Goal: Transaction & Acquisition: Purchase product/service

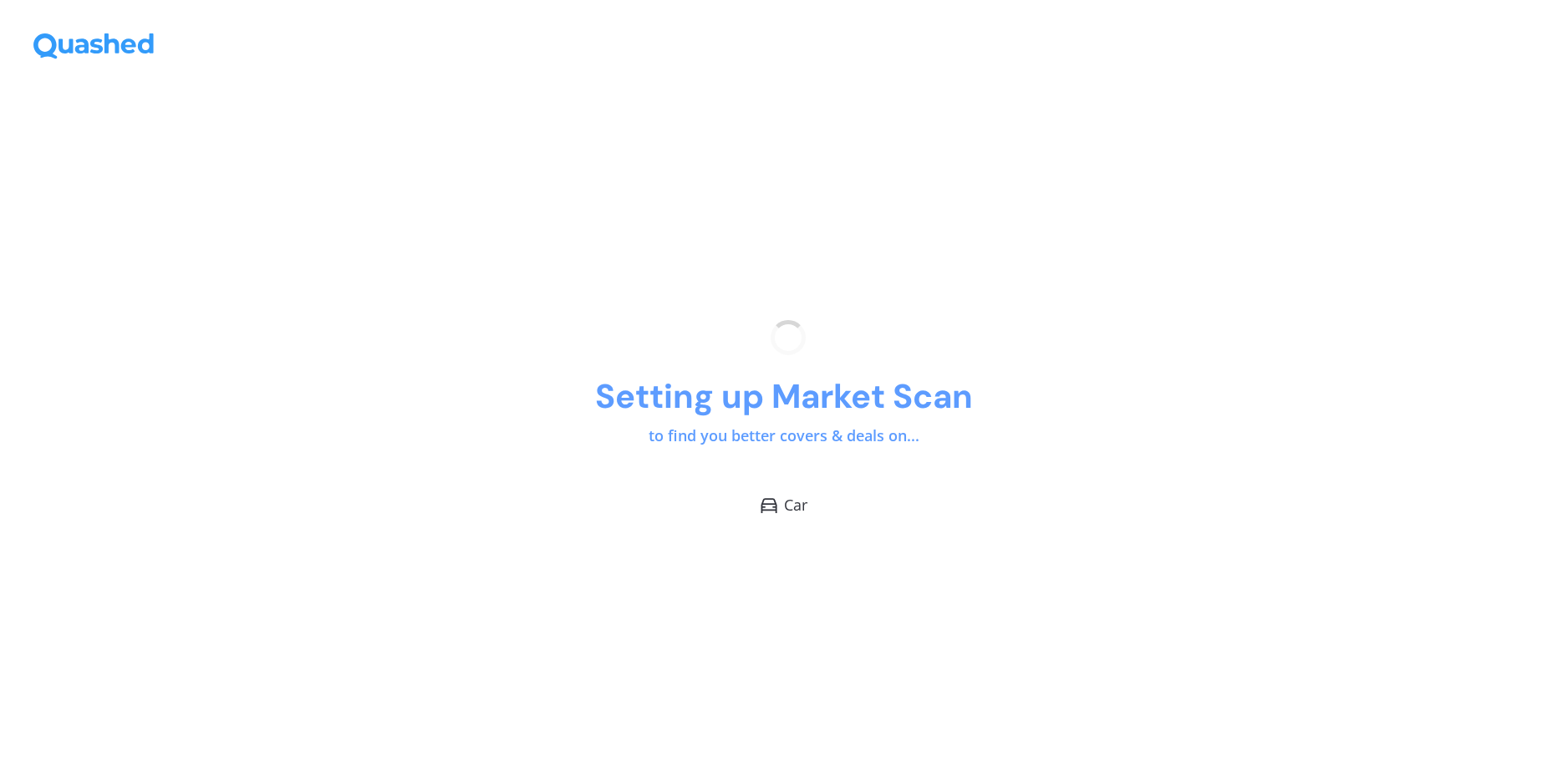
drag, startPoint x: 1054, startPoint y: 536, endPoint x: 1018, endPoint y: 560, distance: 43.3
click at [1018, 560] on div "Setting up Market Scan to find you better covers & deals on... Car" at bounding box center [784, 417] width 1568 height 709
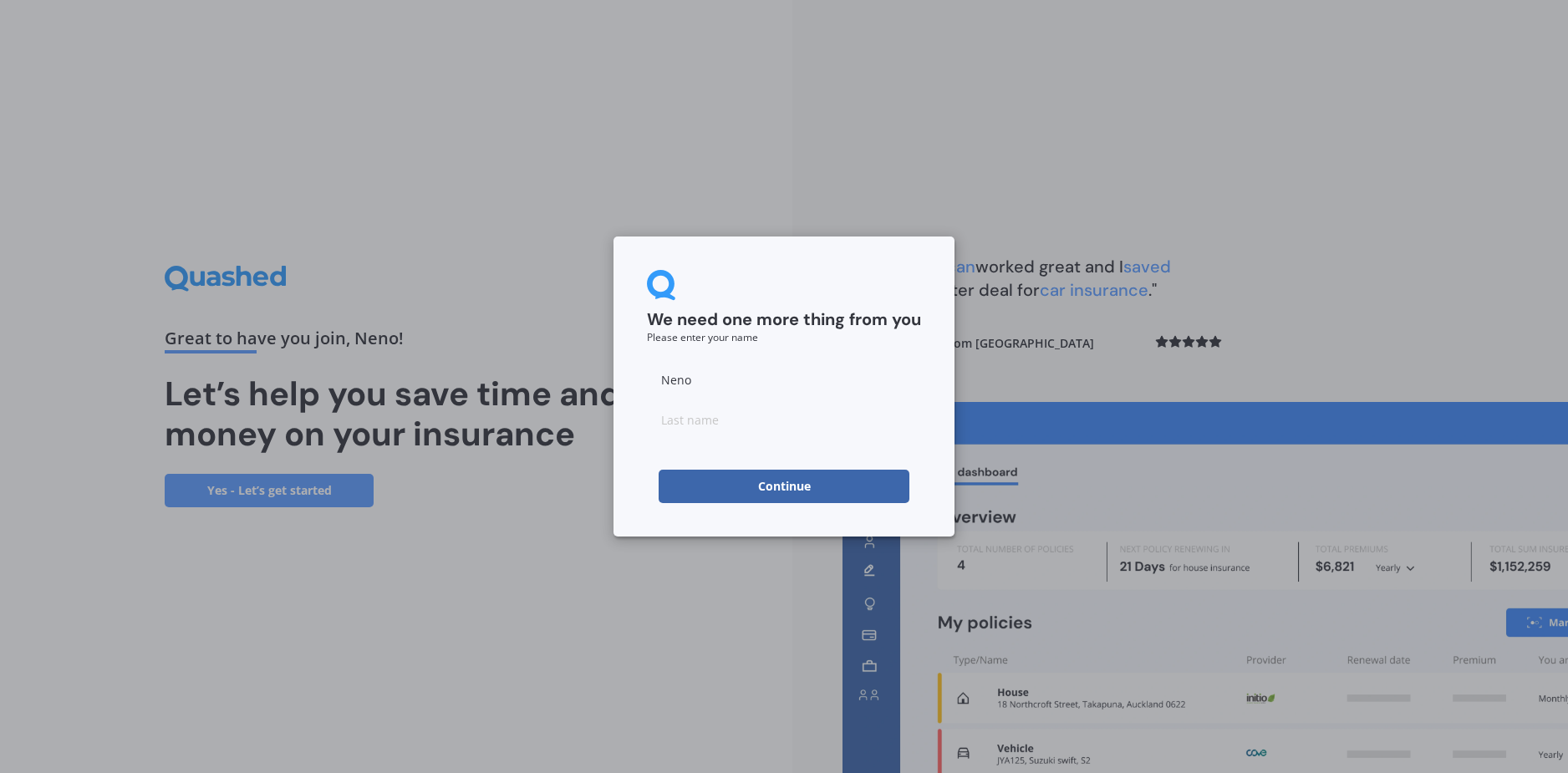
click at [782, 428] on input at bounding box center [784, 419] width 274 height 34
drag, startPoint x: 756, startPoint y: 392, endPoint x: 678, endPoint y: 385, distance: 78.3
click at [678, 385] on input "Neno" at bounding box center [784, 379] width 274 height 34
type input "Neo"
click at [704, 423] on input at bounding box center [784, 419] width 274 height 34
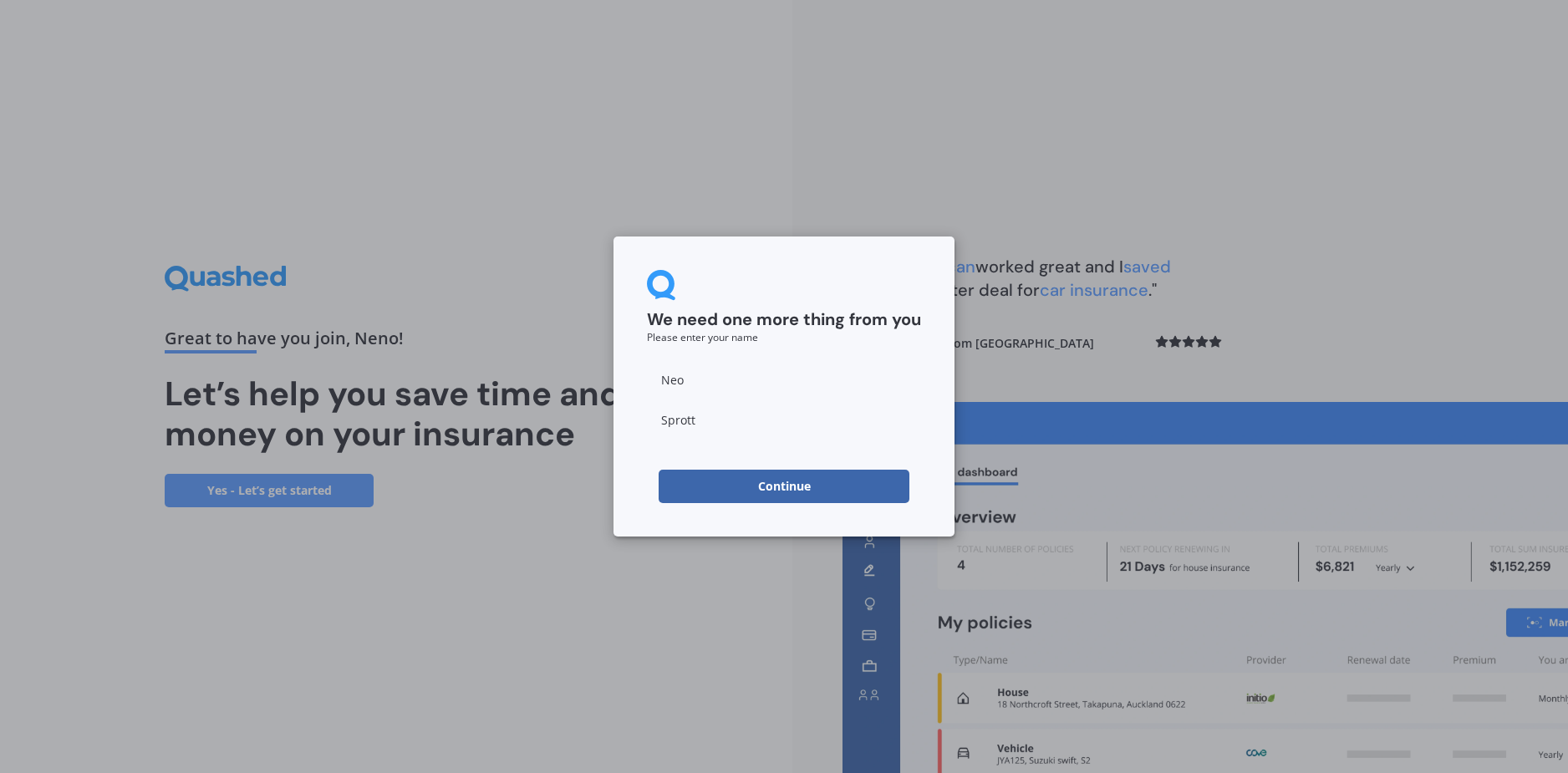
type input "Sprott"
click at [717, 492] on button "Continue" at bounding box center [784, 486] width 251 height 34
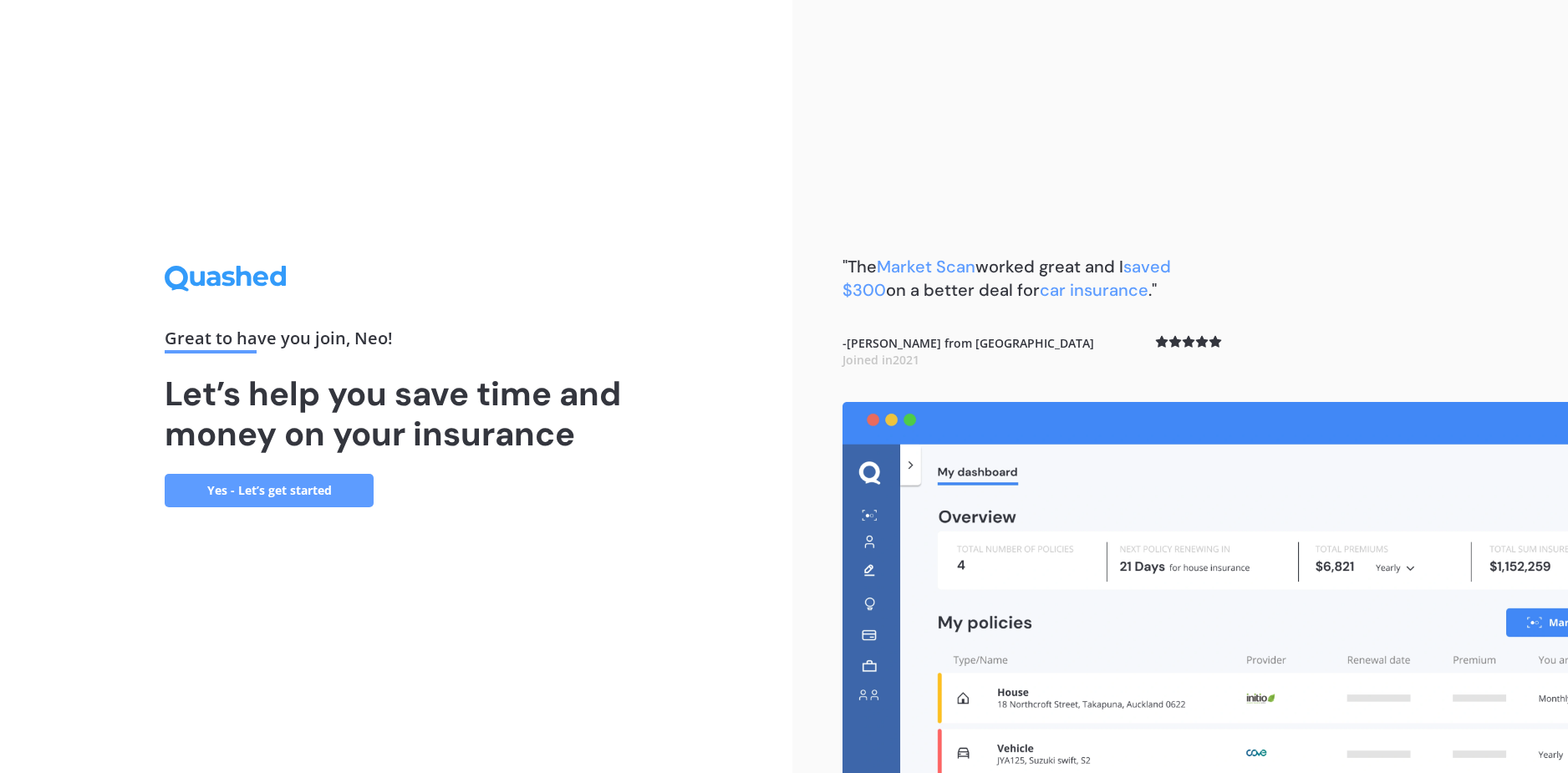
click at [284, 494] on link "Yes - Let’s get started" at bounding box center [269, 491] width 209 height 34
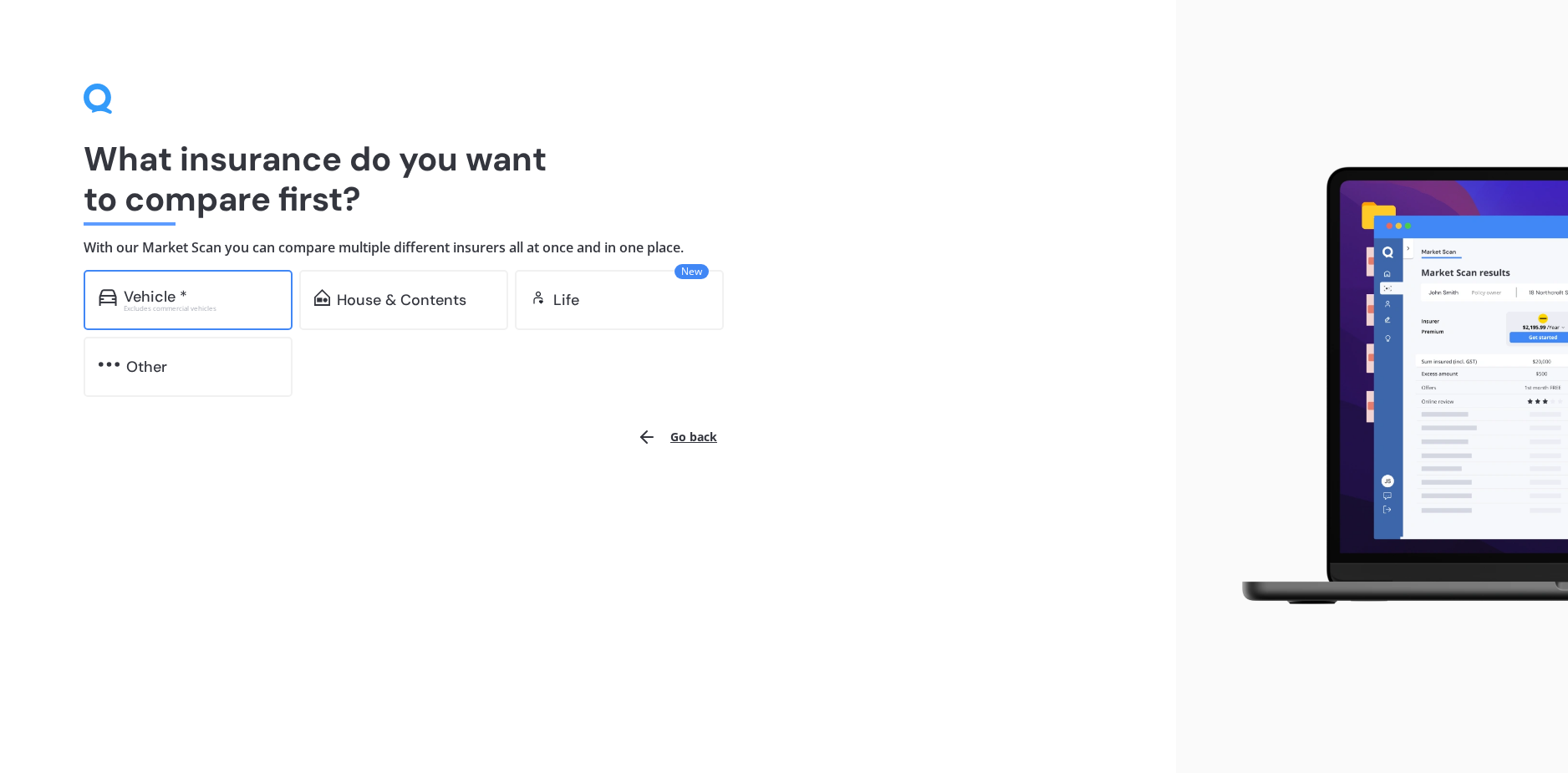
click at [252, 288] on div "Vehicle *" at bounding box center [200, 296] width 154 height 17
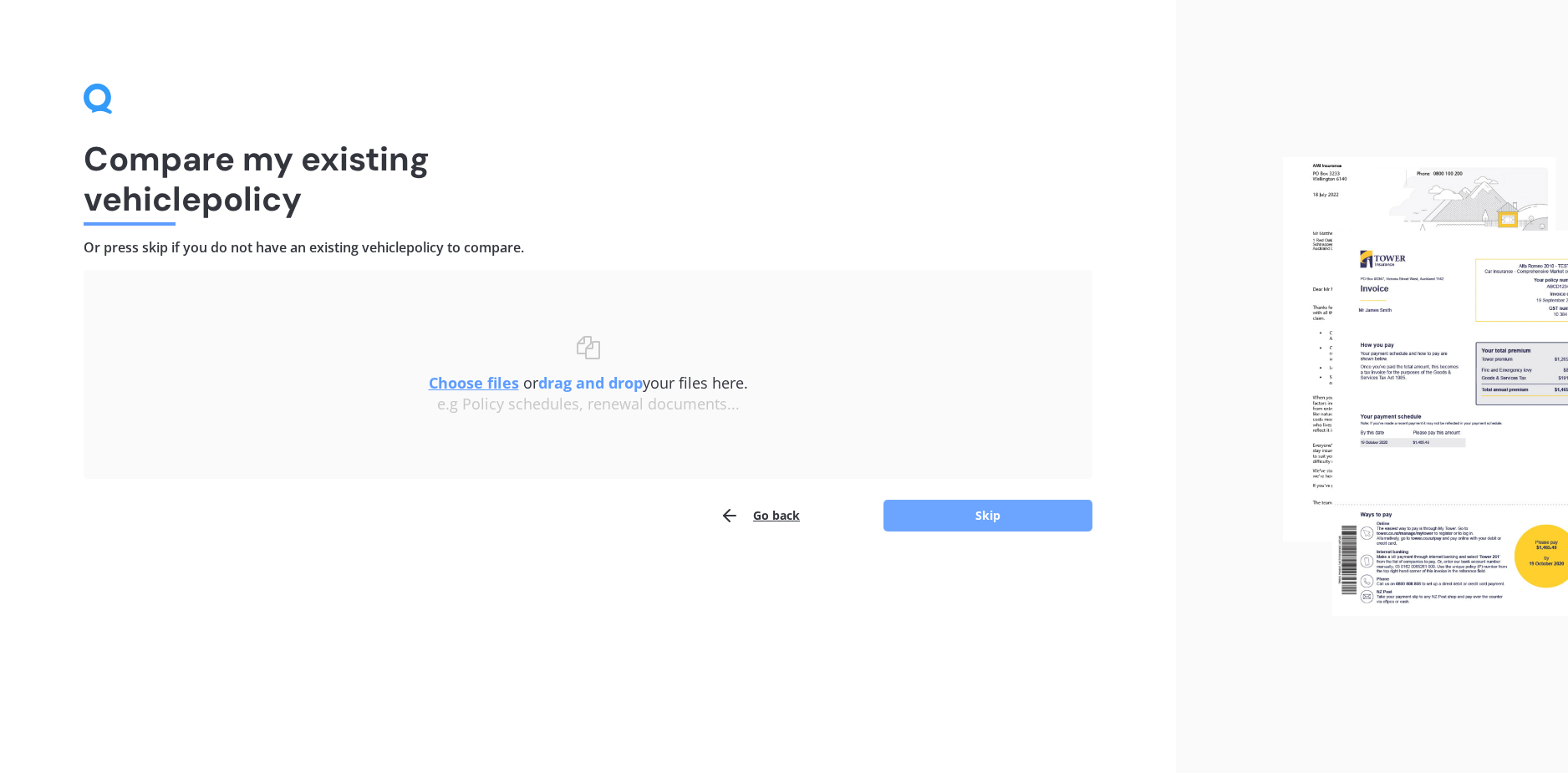
click at [971, 512] on button "Skip" at bounding box center [988, 515] width 209 height 32
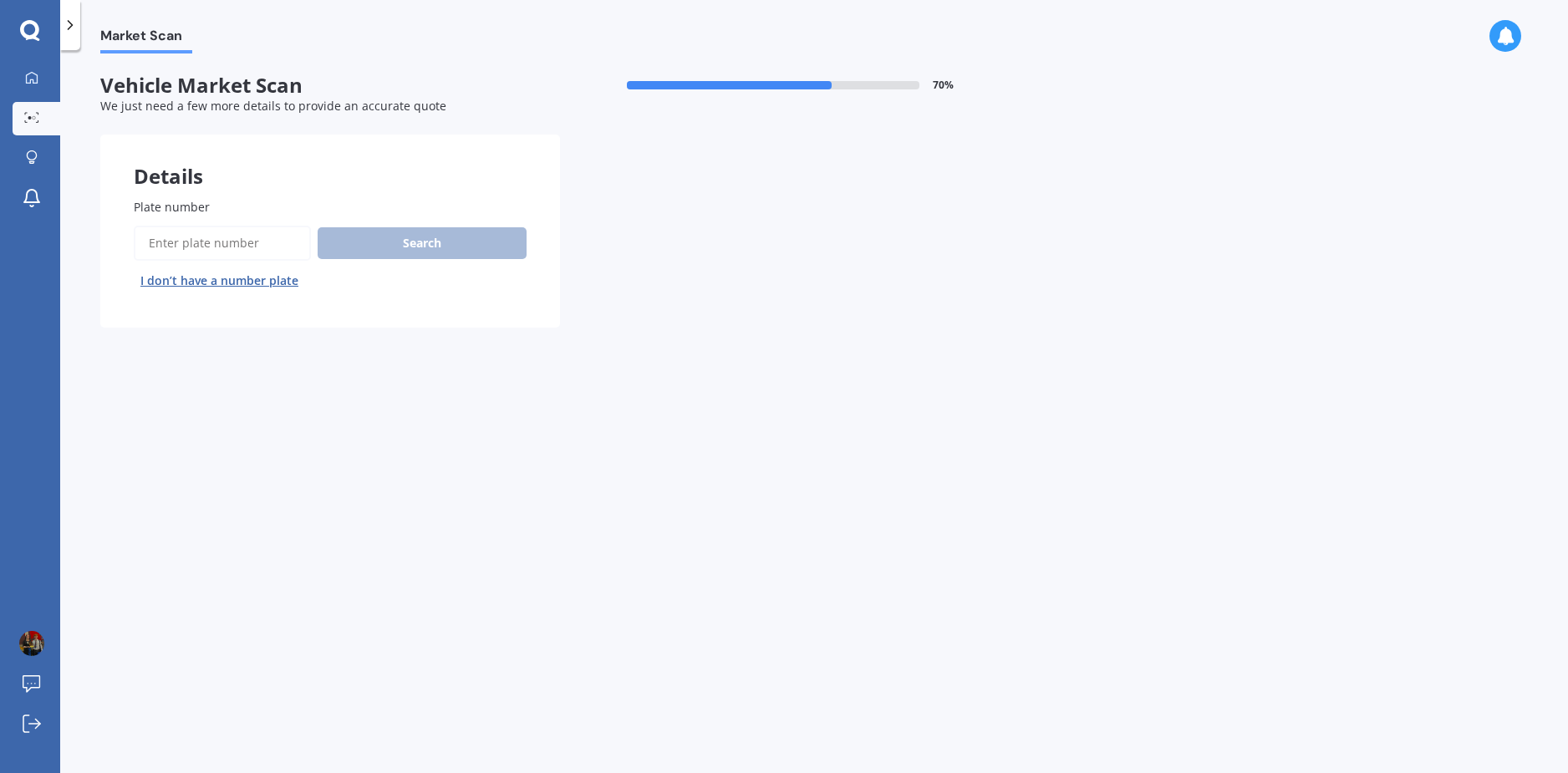
click at [214, 238] on input "Plate number" at bounding box center [223, 243] width 177 height 35
type input "frk568"
click at [416, 239] on button "Search" at bounding box center [422, 243] width 209 height 32
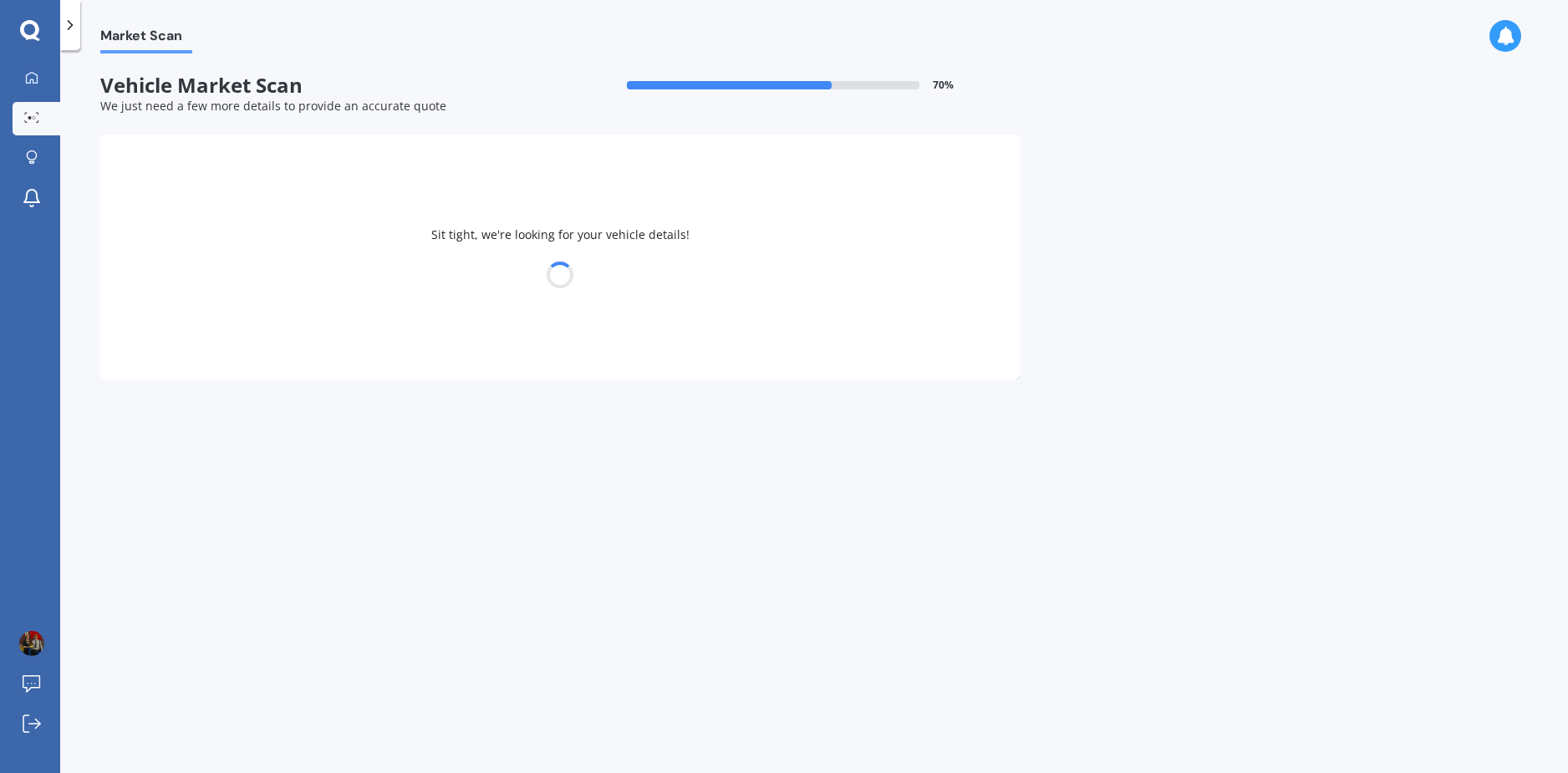
select select "SUBARU"
select select "LEGACY"
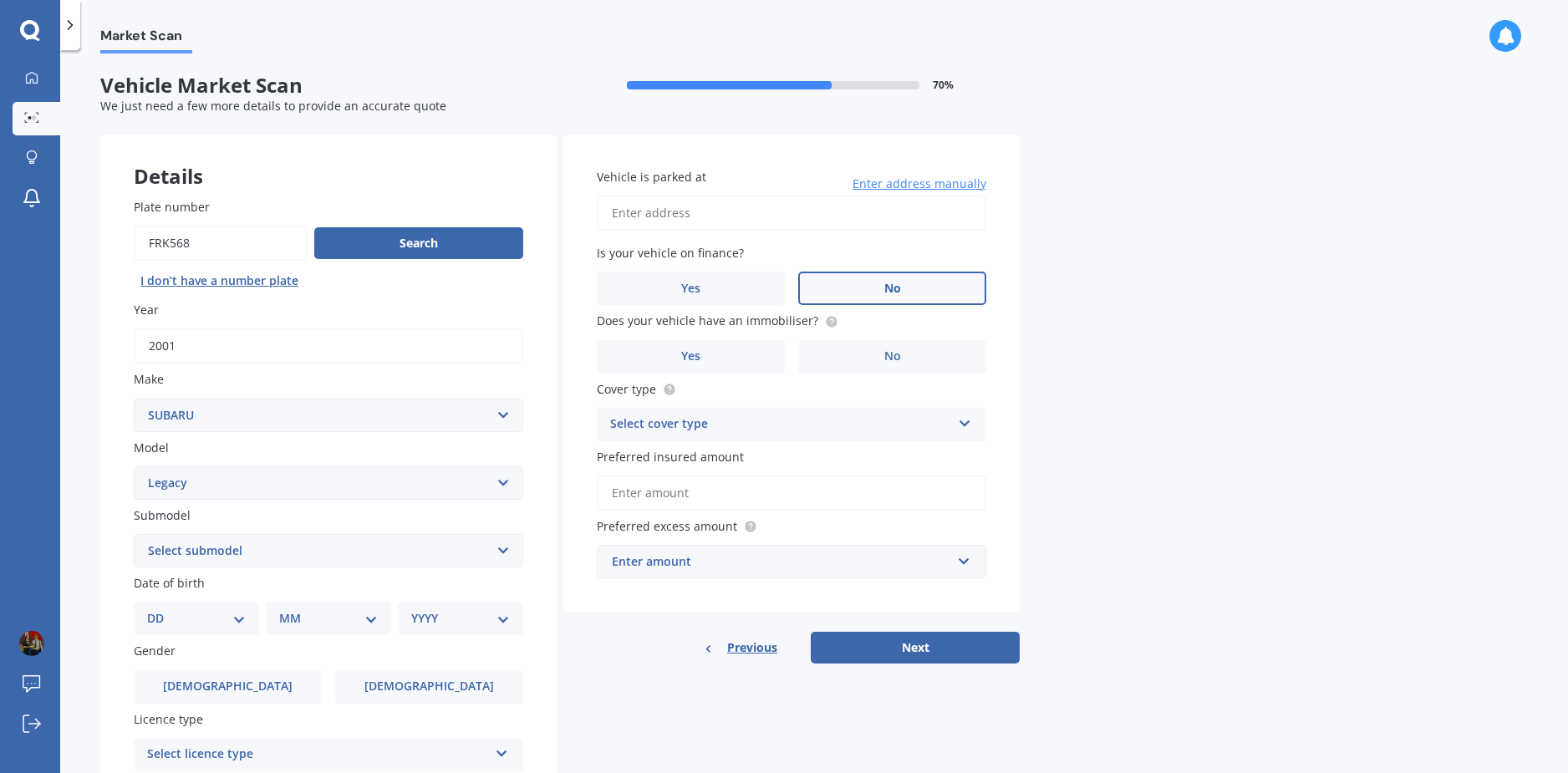
click at [902, 278] on label "No" at bounding box center [893, 288] width 188 height 34
click at [0, 0] on input "No" at bounding box center [0, 0] width 0 height 0
click at [757, 344] on label "Yes" at bounding box center [690, 357] width 188 height 34
click at [0, 0] on input "Yes" at bounding box center [0, 0] width 0 height 0
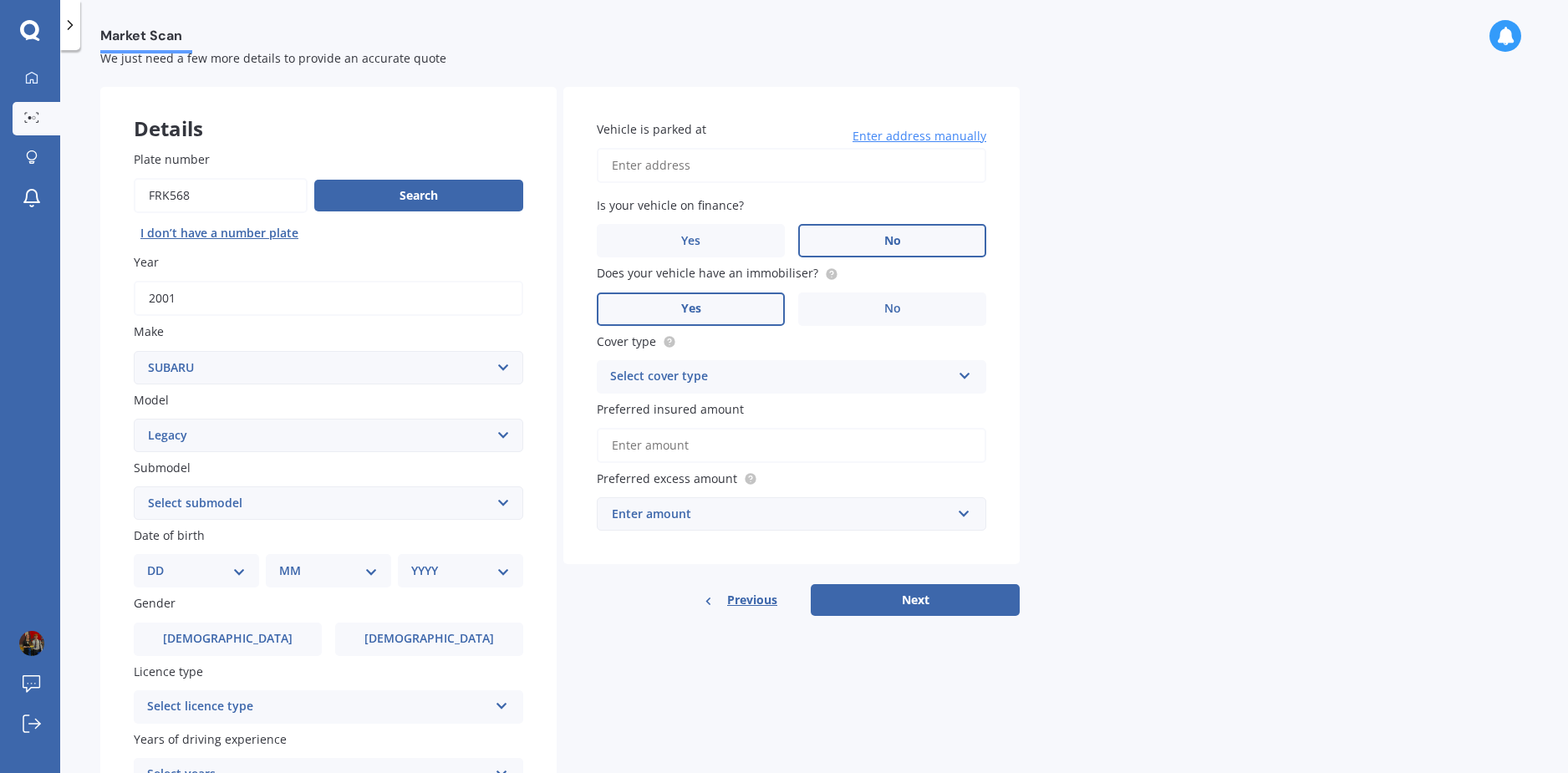
scroll to position [84, 0]
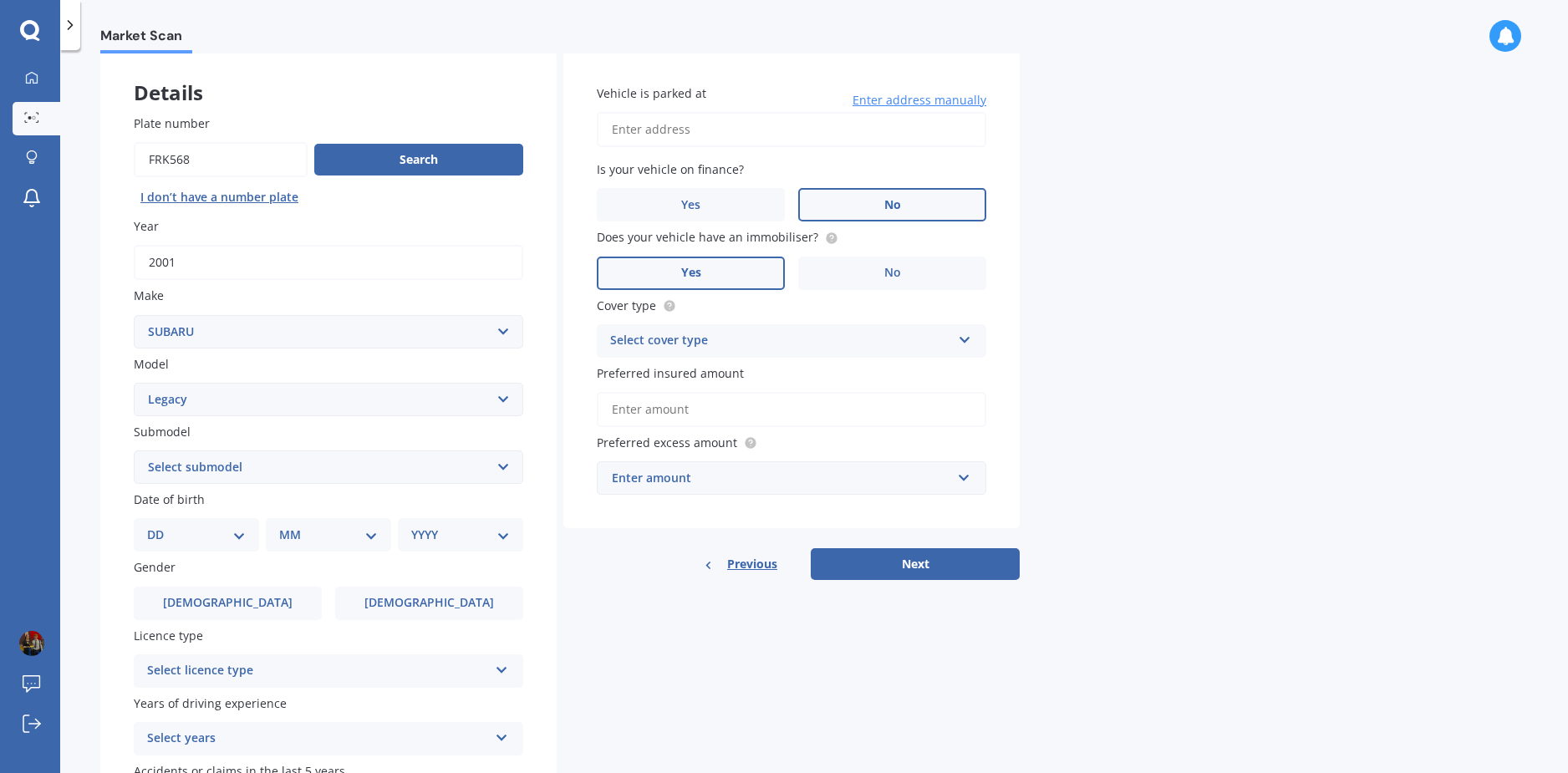
click at [955, 347] on div "Select cover type Comprehensive Third Party, Fire & Theft Third Party" at bounding box center [791, 341] width 389 height 34
click at [750, 426] on div "Third Party" at bounding box center [791, 433] width 388 height 30
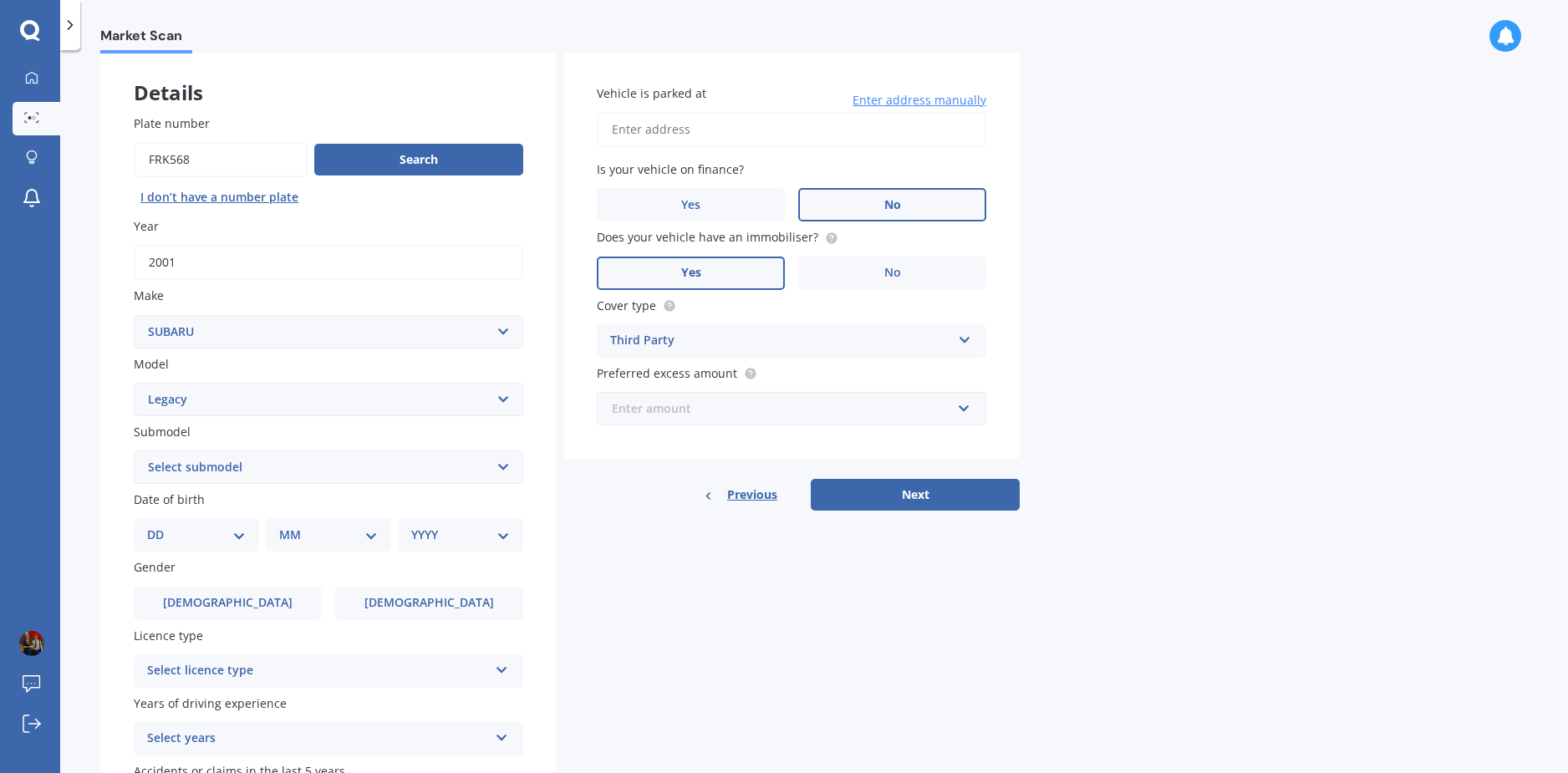
click at [916, 419] on input "text" at bounding box center [785, 409] width 375 height 32
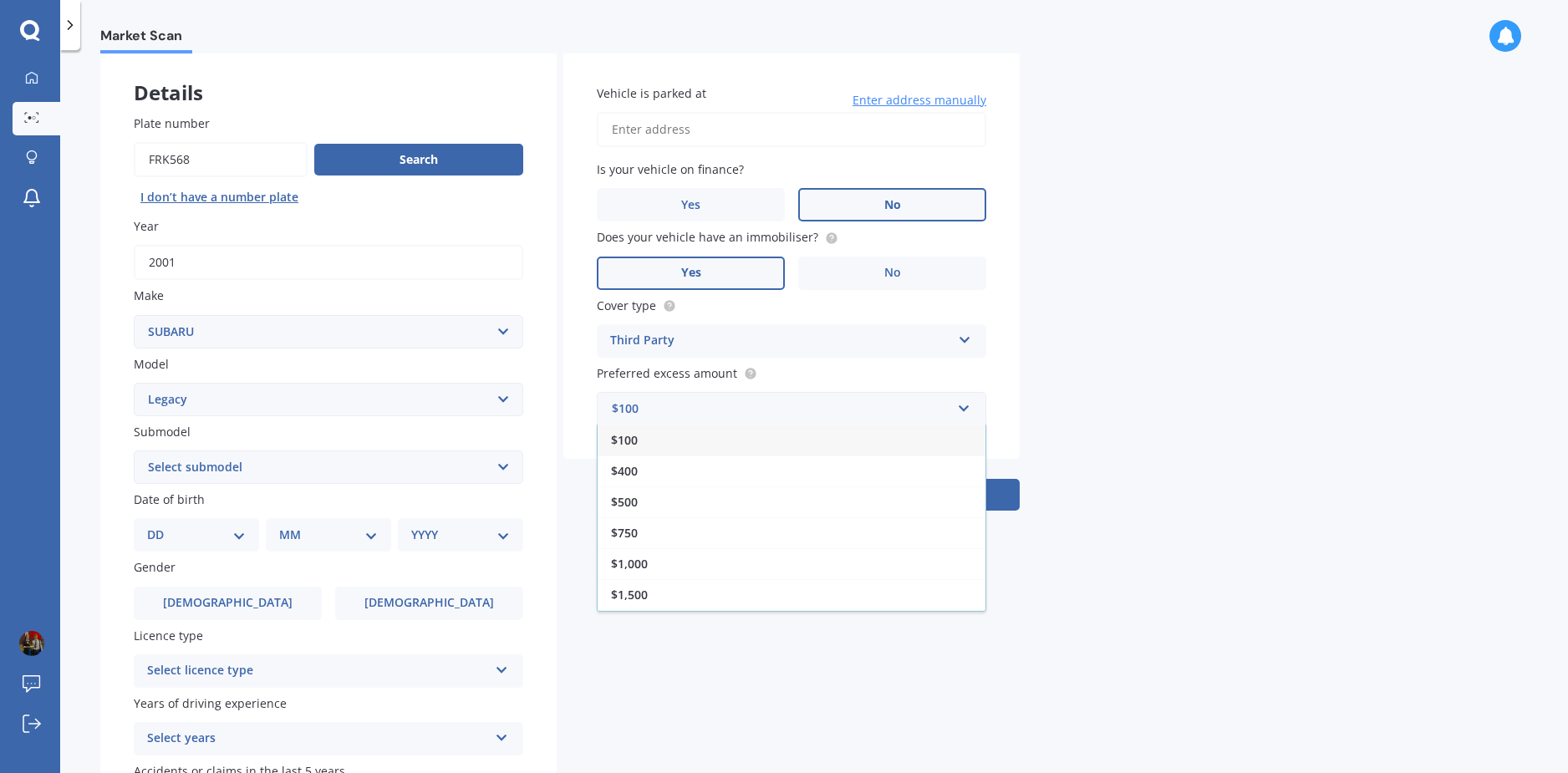
click at [1128, 395] on div "Market Scan Vehicle Market Scan 70 % We just need a few more details to provide…" at bounding box center [814, 414] width 1507 height 723
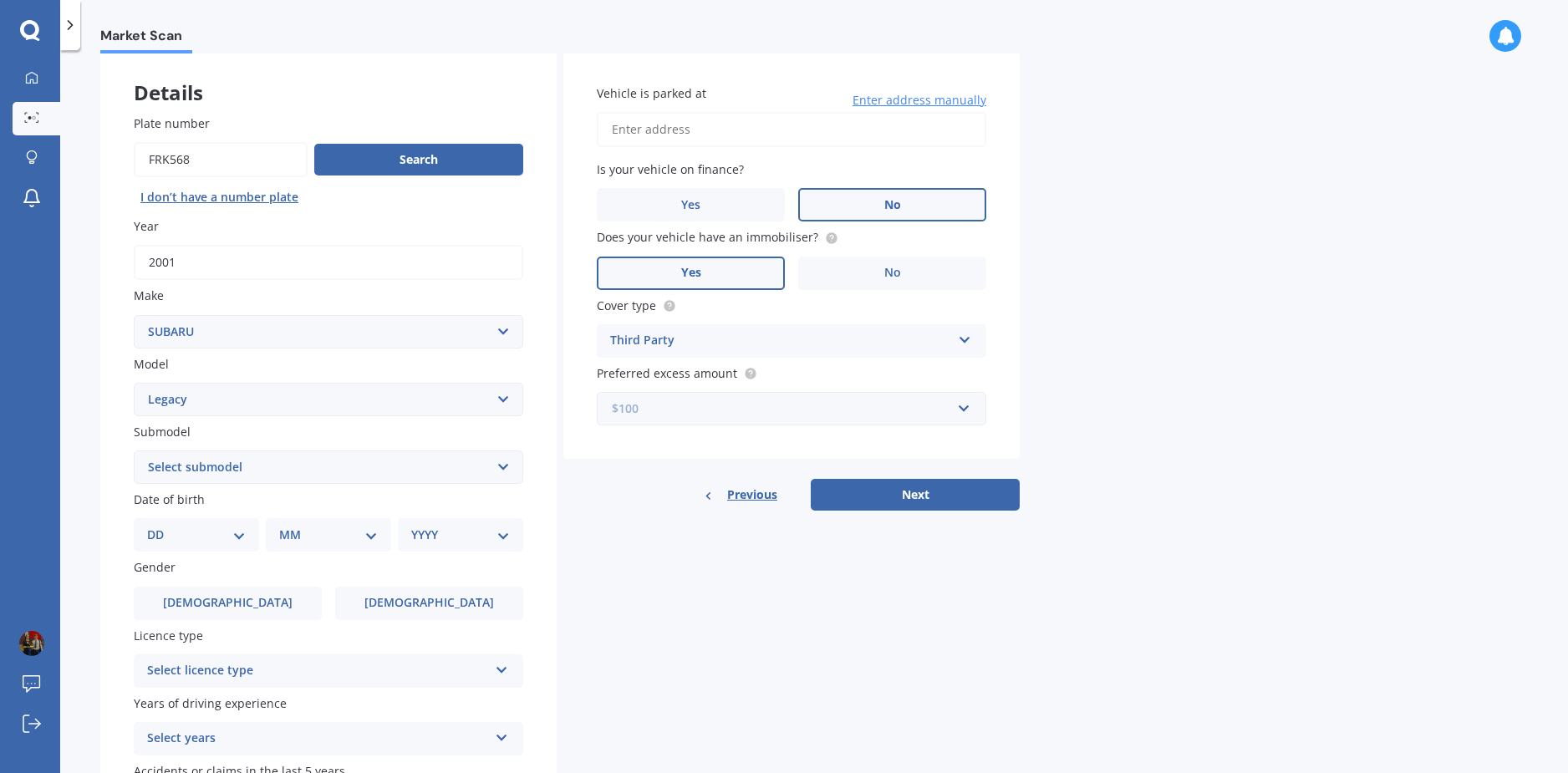
click at [959, 416] on input "text" at bounding box center [785, 409] width 375 height 32
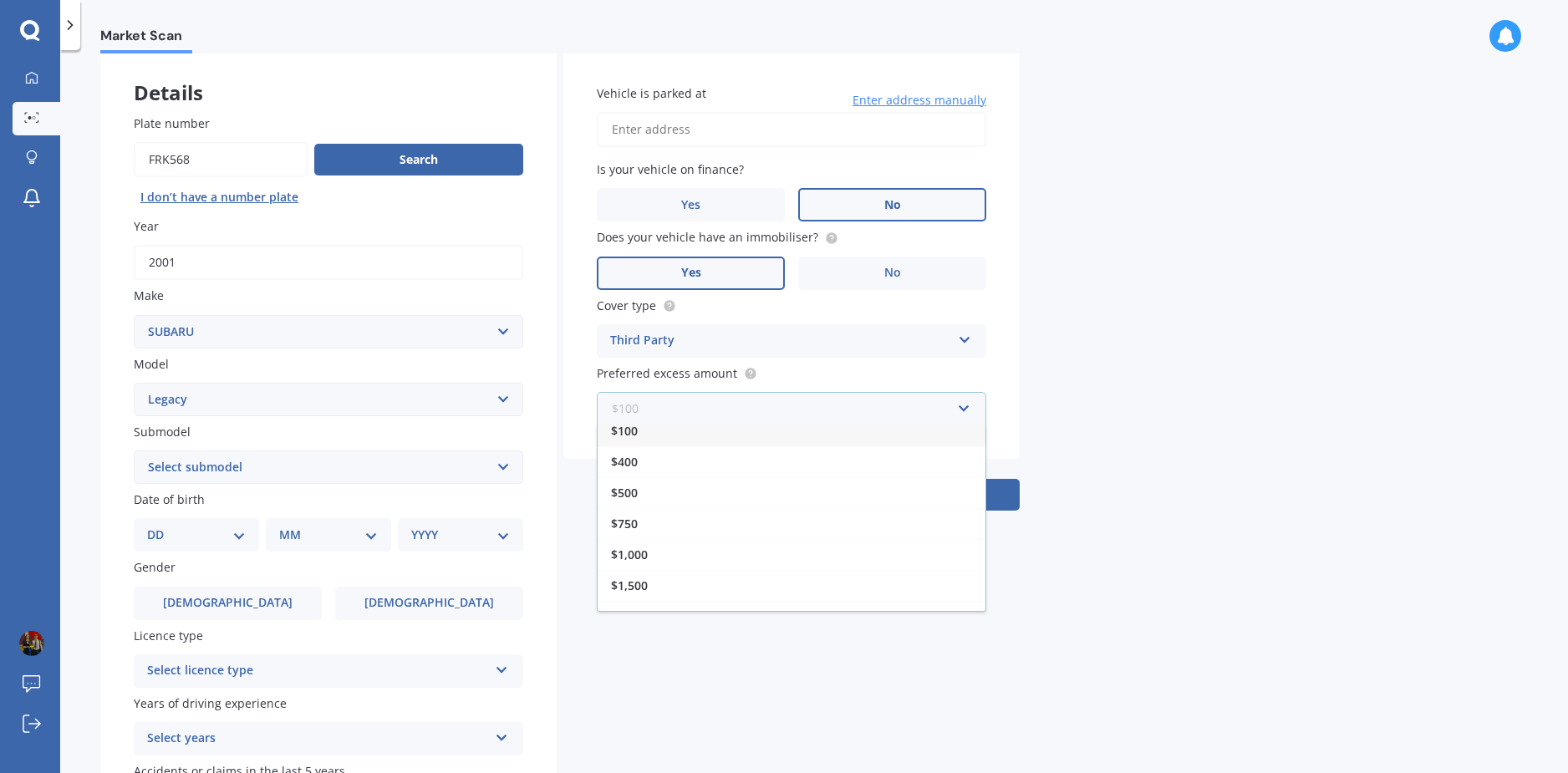
scroll to position [30, 0]
click at [1154, 383] on div "Market Scan Vehicle Market Scan 70 % We just need a few more details to provide…" at bounding box center [814, 414] width 1507 height 723
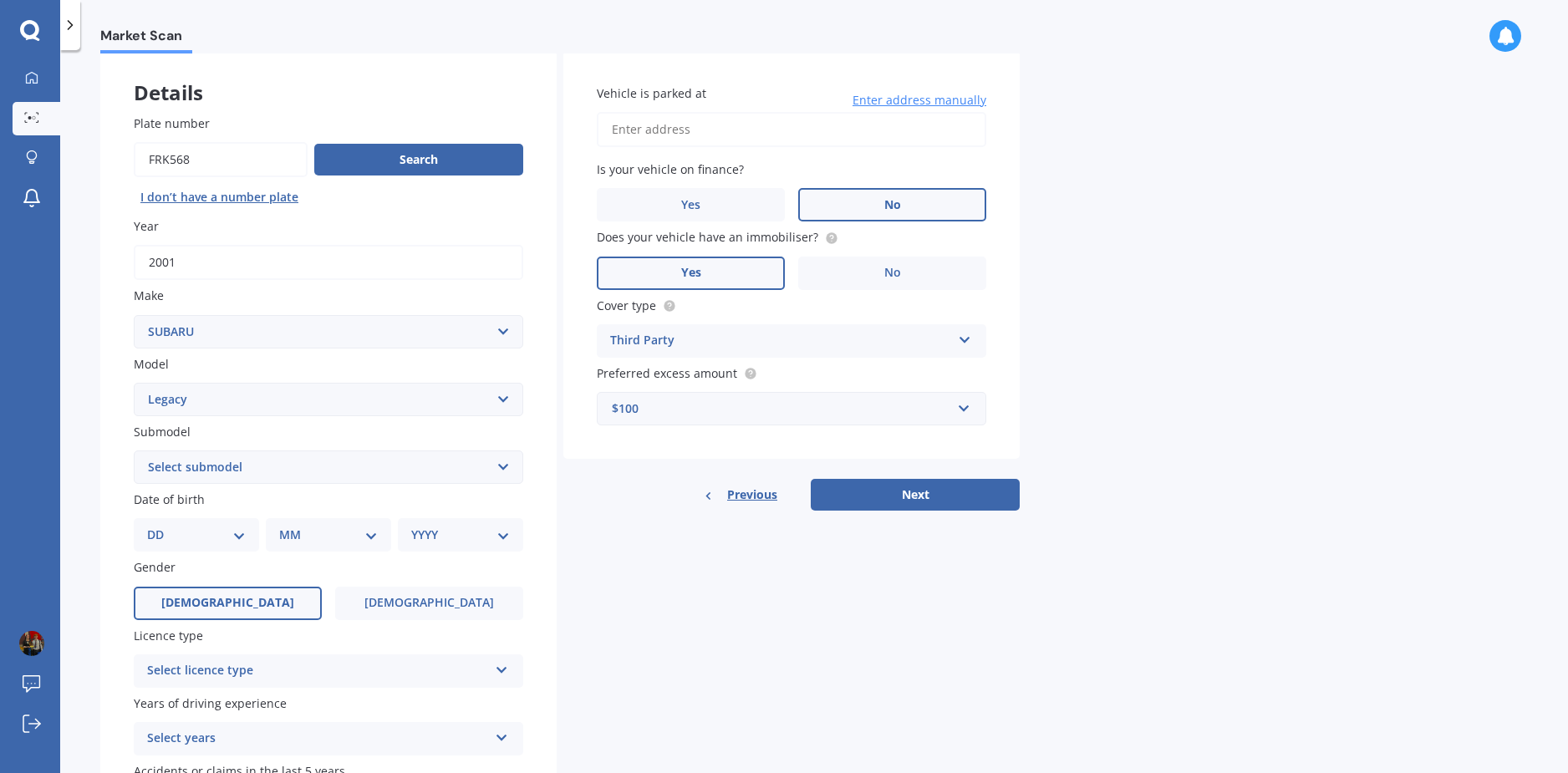
click at [278, 595] on label "[DEMOGRAPHIC_DATA]" at bounding box center [228, 603] width 188 height 34
click at [0, 0] on input "[DEMOGRAPHIC_DATA]" at bounding box center [0, 0] width 0 height 0
click at [236, 533] on select "DD 01 02 03 04 05 06 07 08 09 10 11 12 13 14 15 16 17 18 19 20 21 22 23 24 25 2…" at bounding box center [197, 535] width 99 height 19
select select "05"
click at [160, 525] on select "DD 01 02 03 04 05 06 07 08 09 10 11 12 13 14 15 16 17 18 19 20 21 22 23 24 25 2…" at bounding box center [197, 535] width 99 height 19
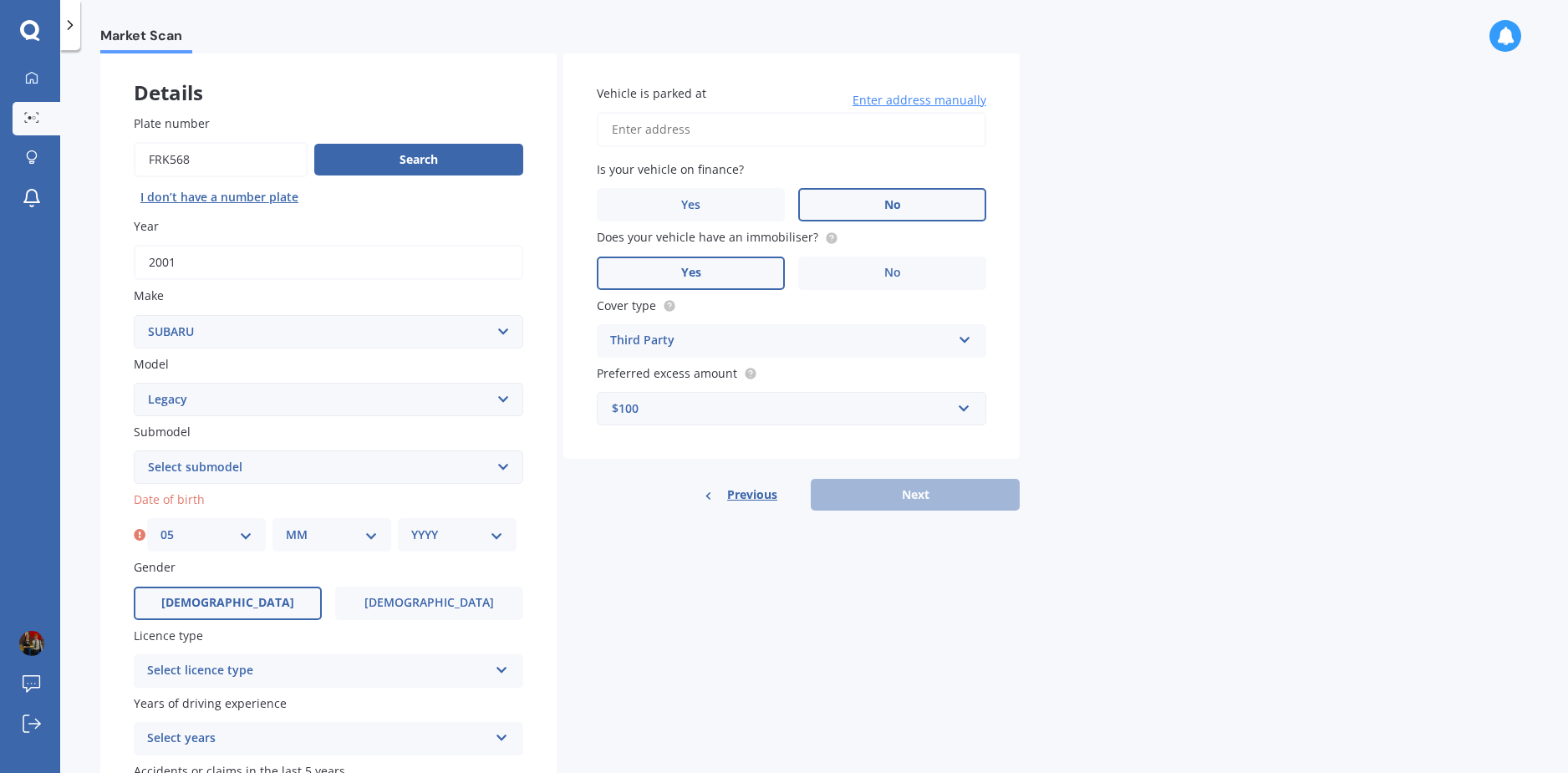
click at [313, 536] on select "MM 01 02 03 04 05 06 07 08 09 10 11 12" at bounding box center [332, 535] width 92 height 19
select select "06"
click at [286, 525] on select "MM 01 02 03 04 05 06 07 08 09 10 11 12" at bounding box center [332, 535] width 92 height 19
click at [457, 528] on select "YYYY 2025 2024 2023 2022 2021 2020 2019 2018 2017 2016 2015 2014 2013 2012 2011…" at bounding box center [457, 535] width 92 height 19
select select "2007"
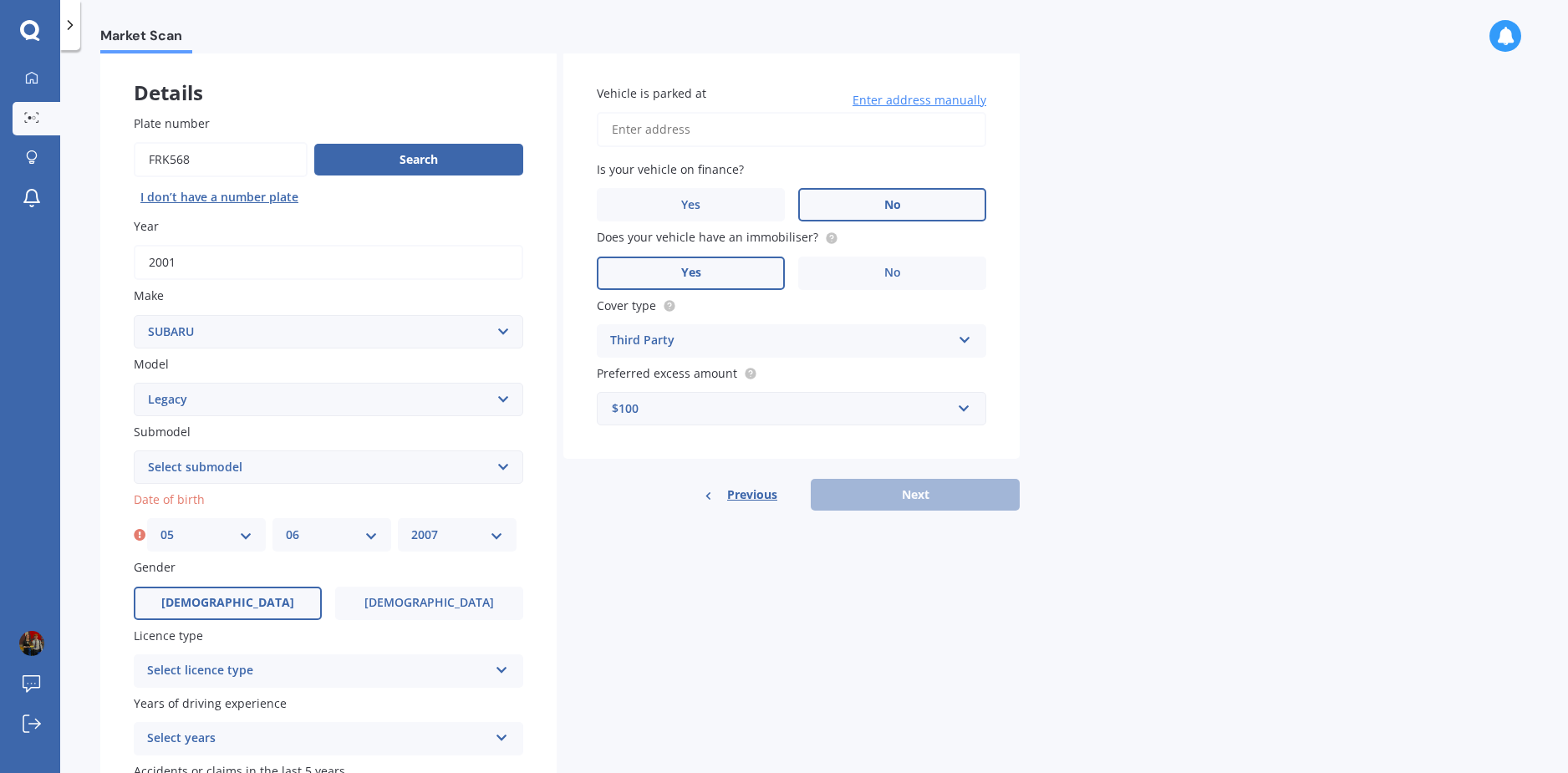
click at [411, 525] on select "YYYY 2025 2024 2023 2022 2021 2020 2019 2018 2017 2016 2015 2014 2013 2012 2011…" at bounding box center [457, 535] width 92 height 19
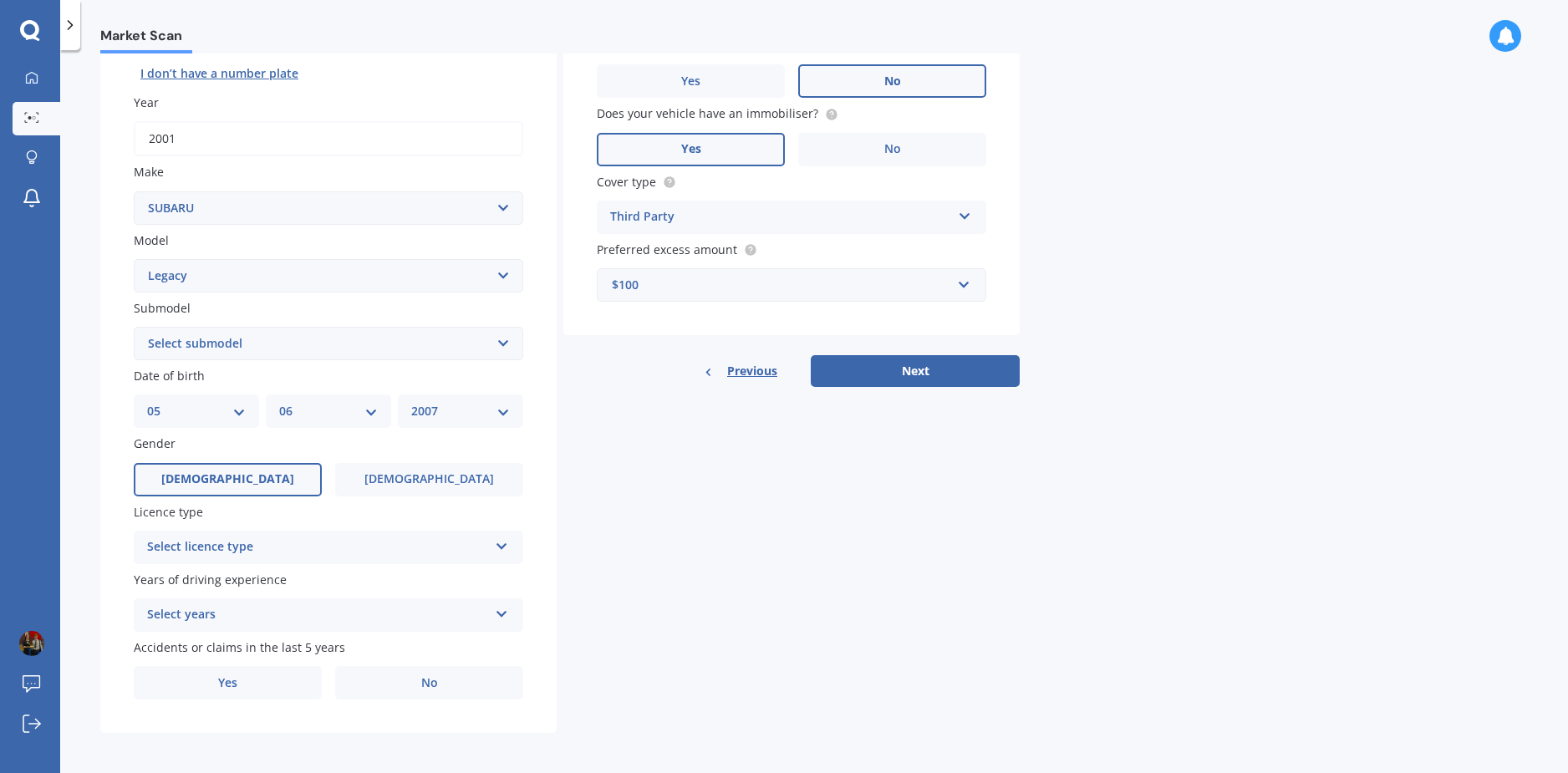
scroll to position [210, 0]
click at [485, 536] on div "Select licence type" at bounding box center [318, 544] width 341 height 20
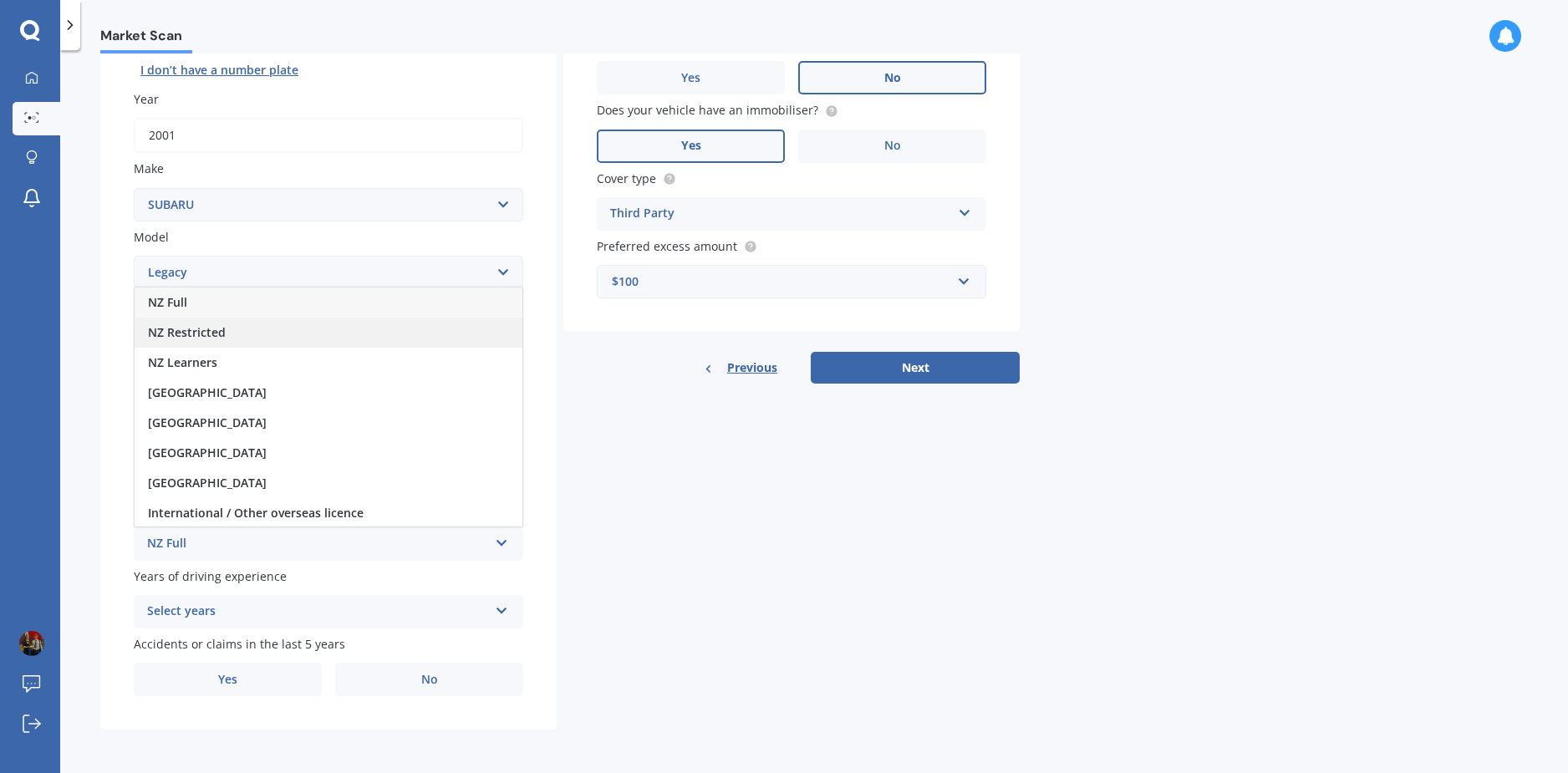
click at [245, 335] on div "NZ Restricted" at bounding box center [328, 332] width 388 height 30
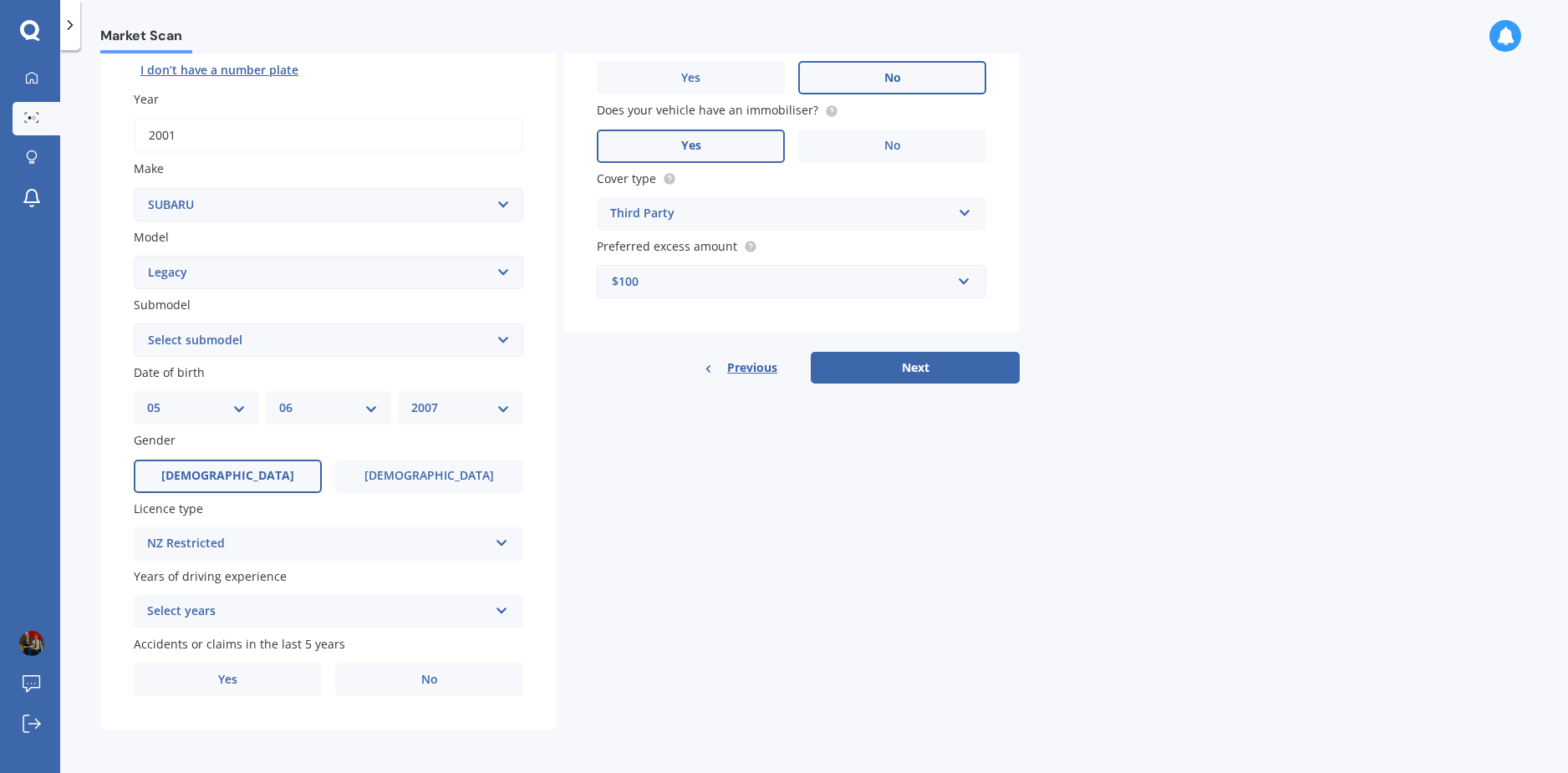
click at [290, 612] on div "Select years" at bounding box center [318, 612] width 341 height 20
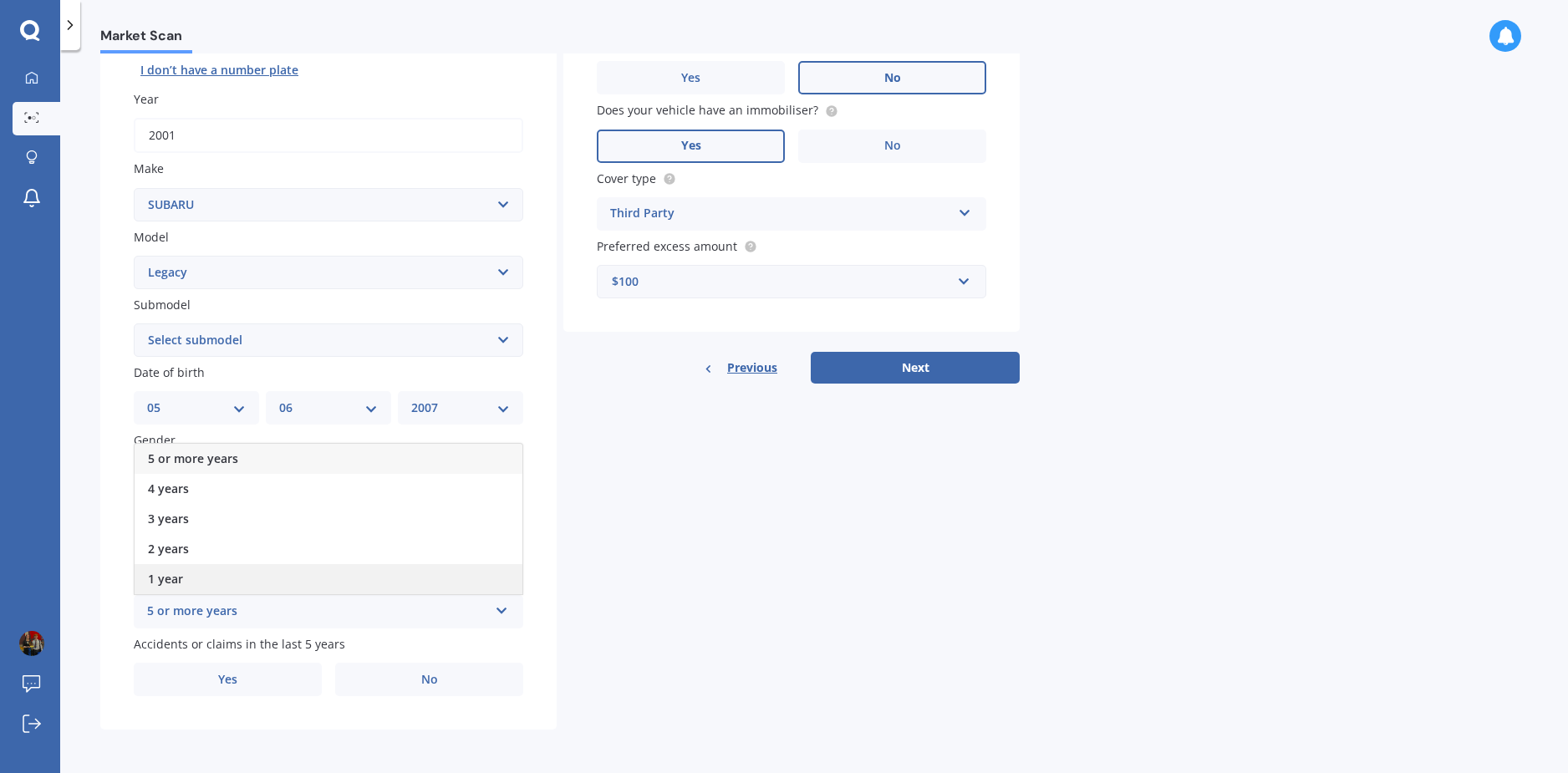
click at [291, 571] on div "1 year" at bounding box center [328, 578] width 388 height 30
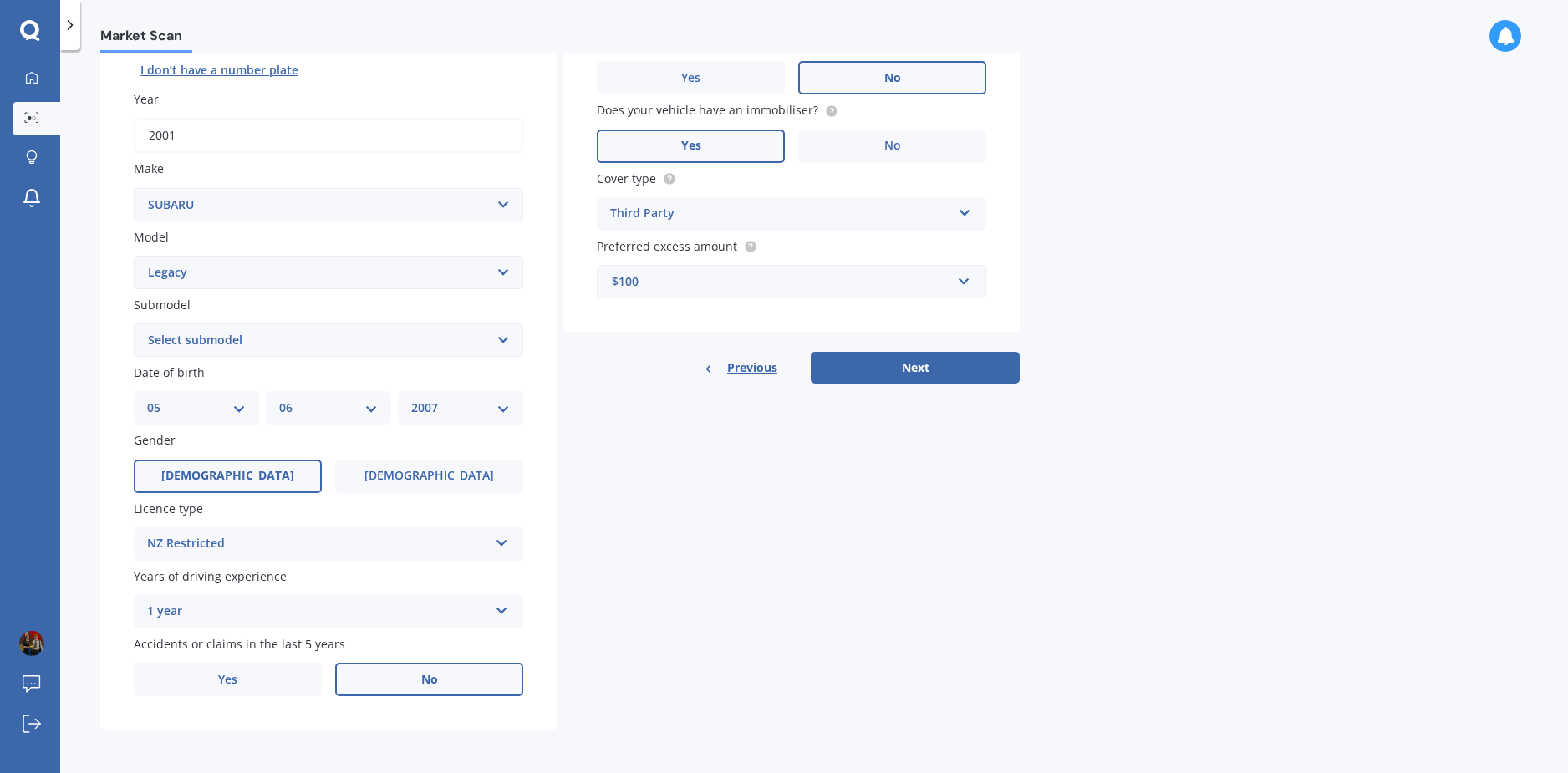
click at [402, 681] on label "No" at bounding box center [429, 679] width 188 height 34
click at [0, 0] on input "No" at bounding box center [0, 0] width 0 height 0
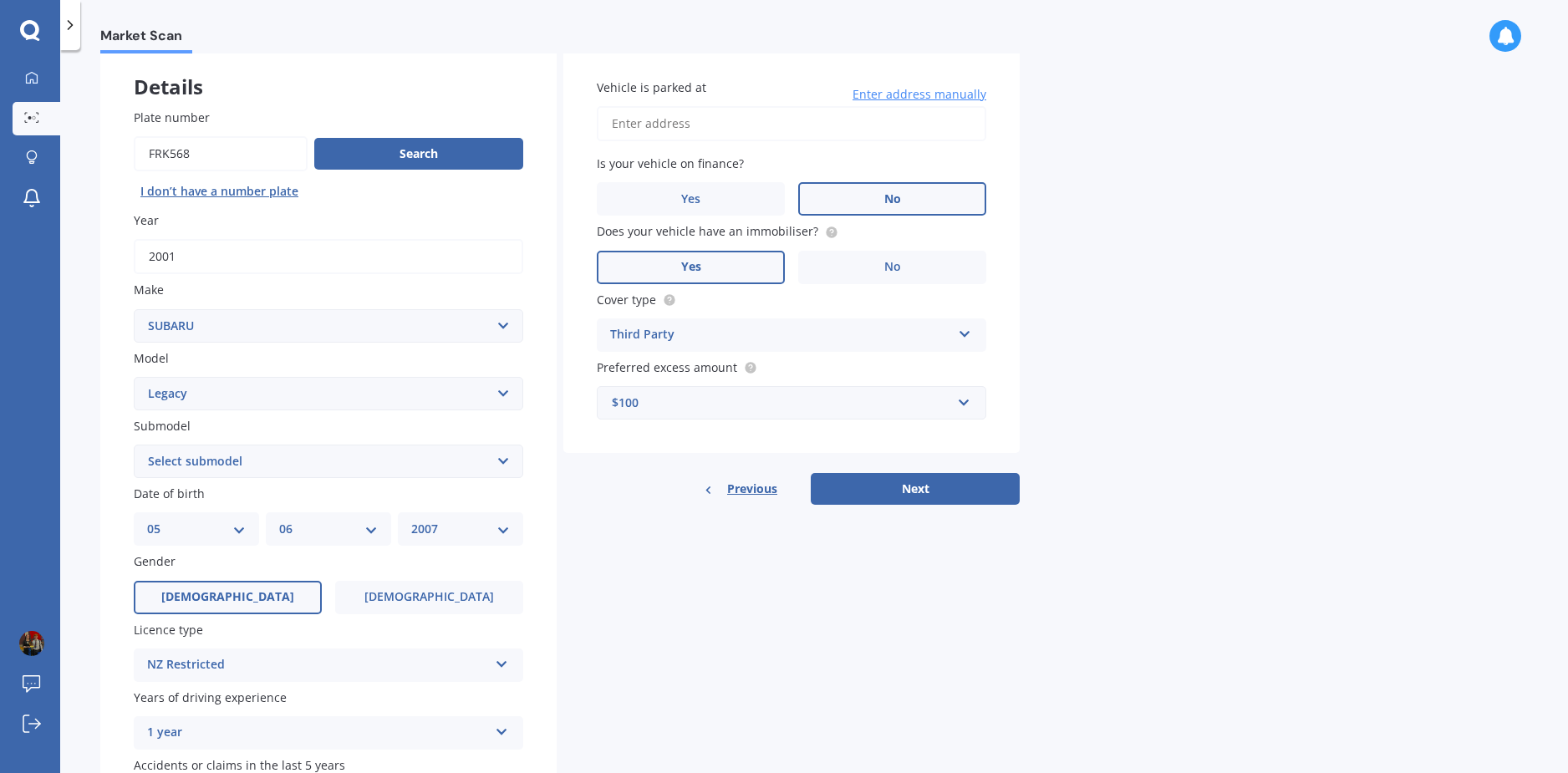
scroll to position [44, 0]
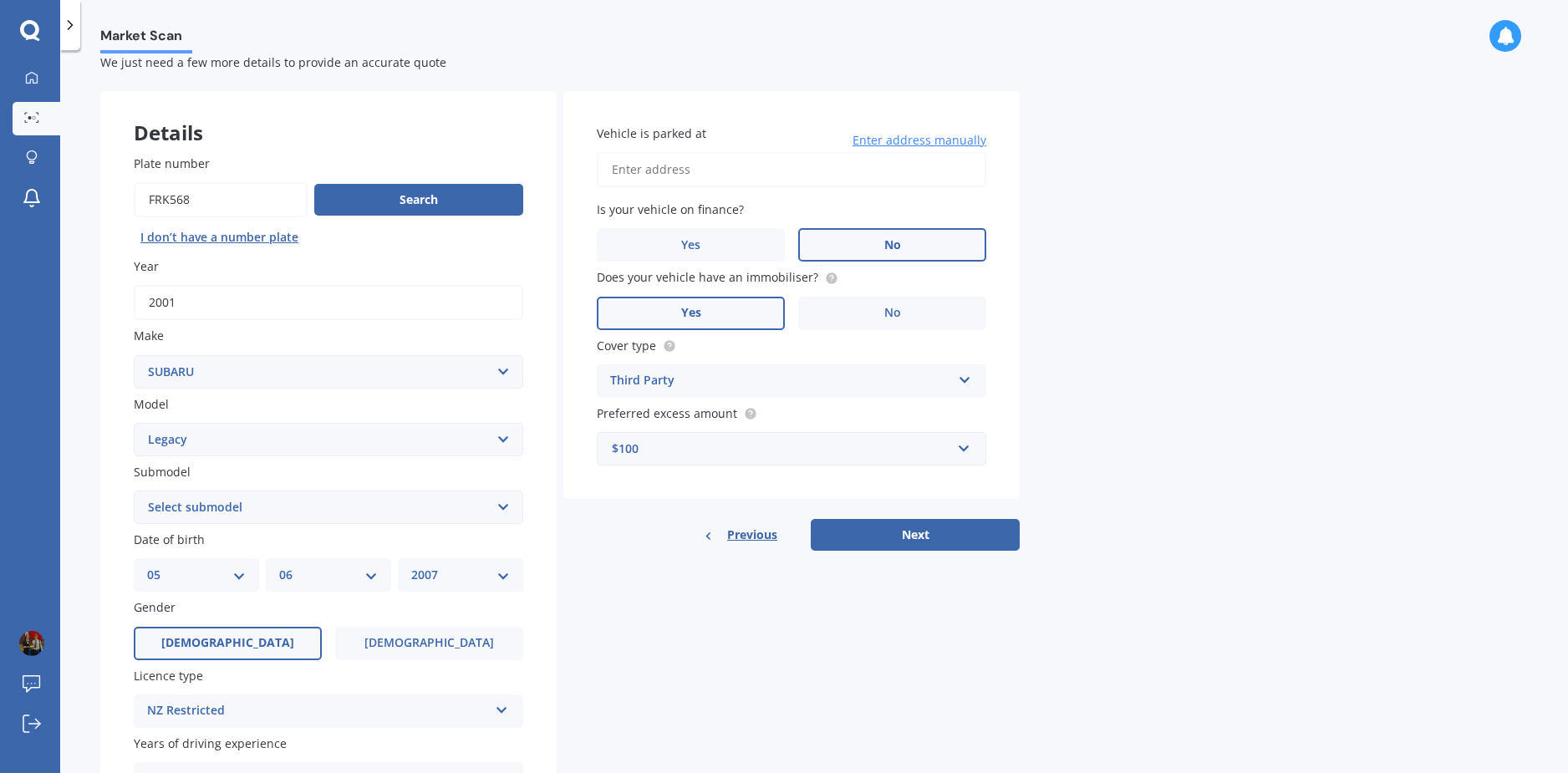
click at [723, 174] on input "Vehicle is parked at" at bounding box center [791, 170] width 389 height 35
type input "[STREET_ADDRESS]"
click at [221, 503] on select "Select submodel (All other non turbo) (All other turbo) 2.0i 2.0R 2.5i 2.5i Lux…" at bounding box center [329, 507] width 389 height 34
select select "GT-B"
click at [134, 490] on select "Select submodel (All other non turbo) (All other turbo) 2.0i 2.0R 2.5i 2.5i Lux…" at bounding box center [329, 507] width 389 height 34
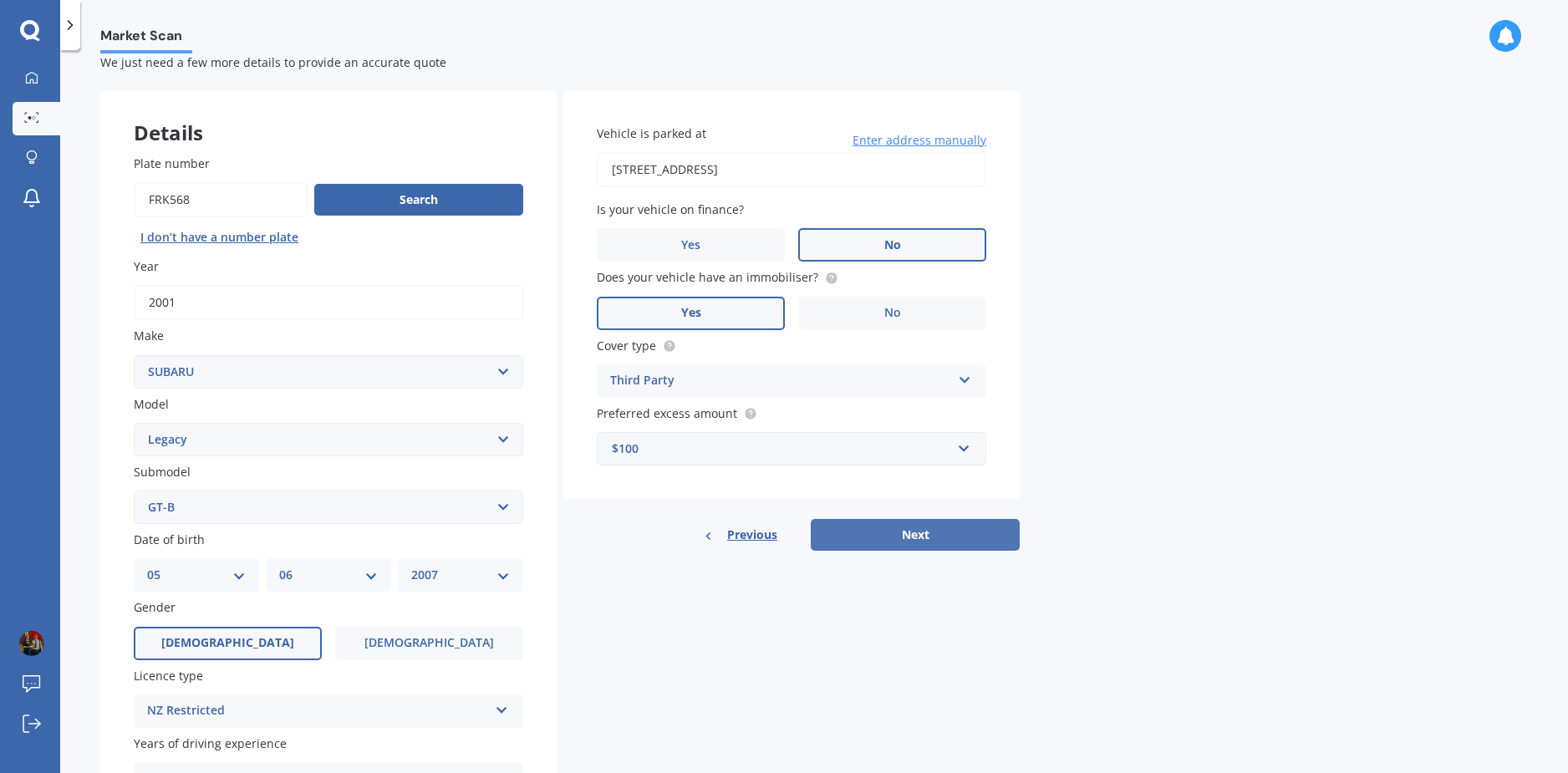
click at [870, 542] on button "Next" at bounding box center [915, 535] width 209 height 32
select select "05"
select select "06"
select select "2007"
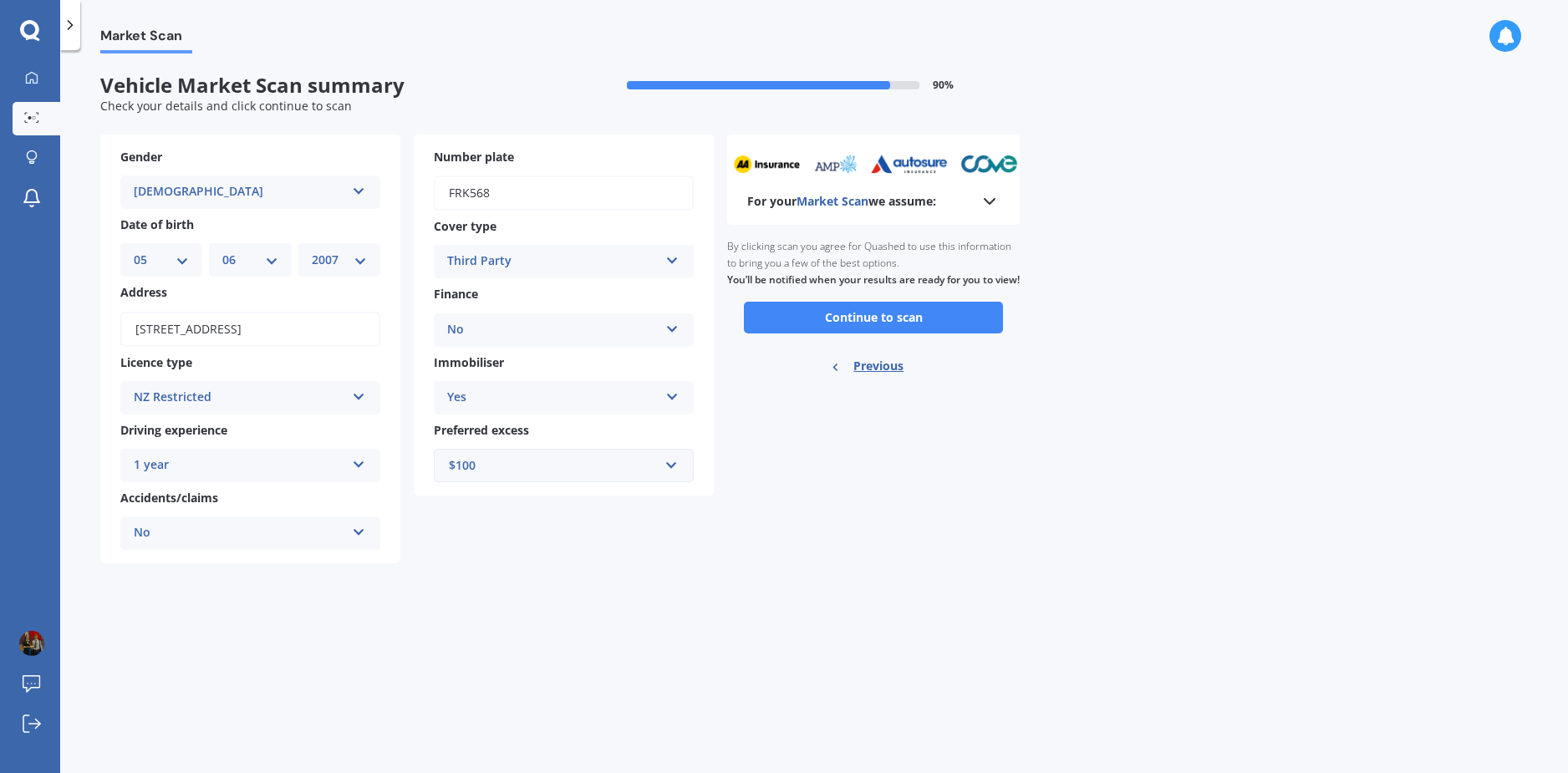
scroll to position [0, 0]
click at [874, 333] on button "Continue to scan" at bounding box center [873, 318] width 259 height 32
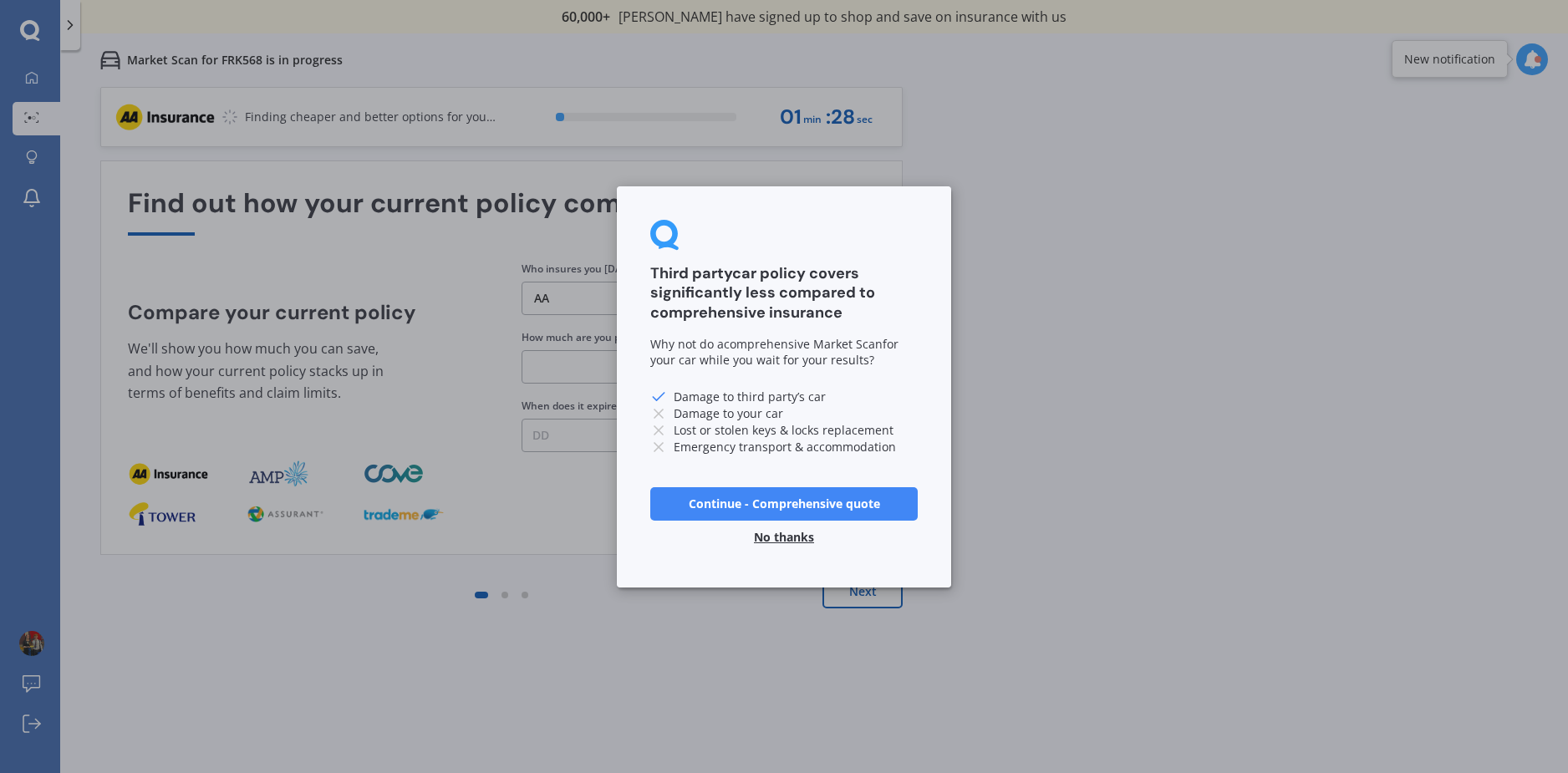
click at [805, 536] on button "No thanks" at bounding box center [784, 536] width 80 height 34
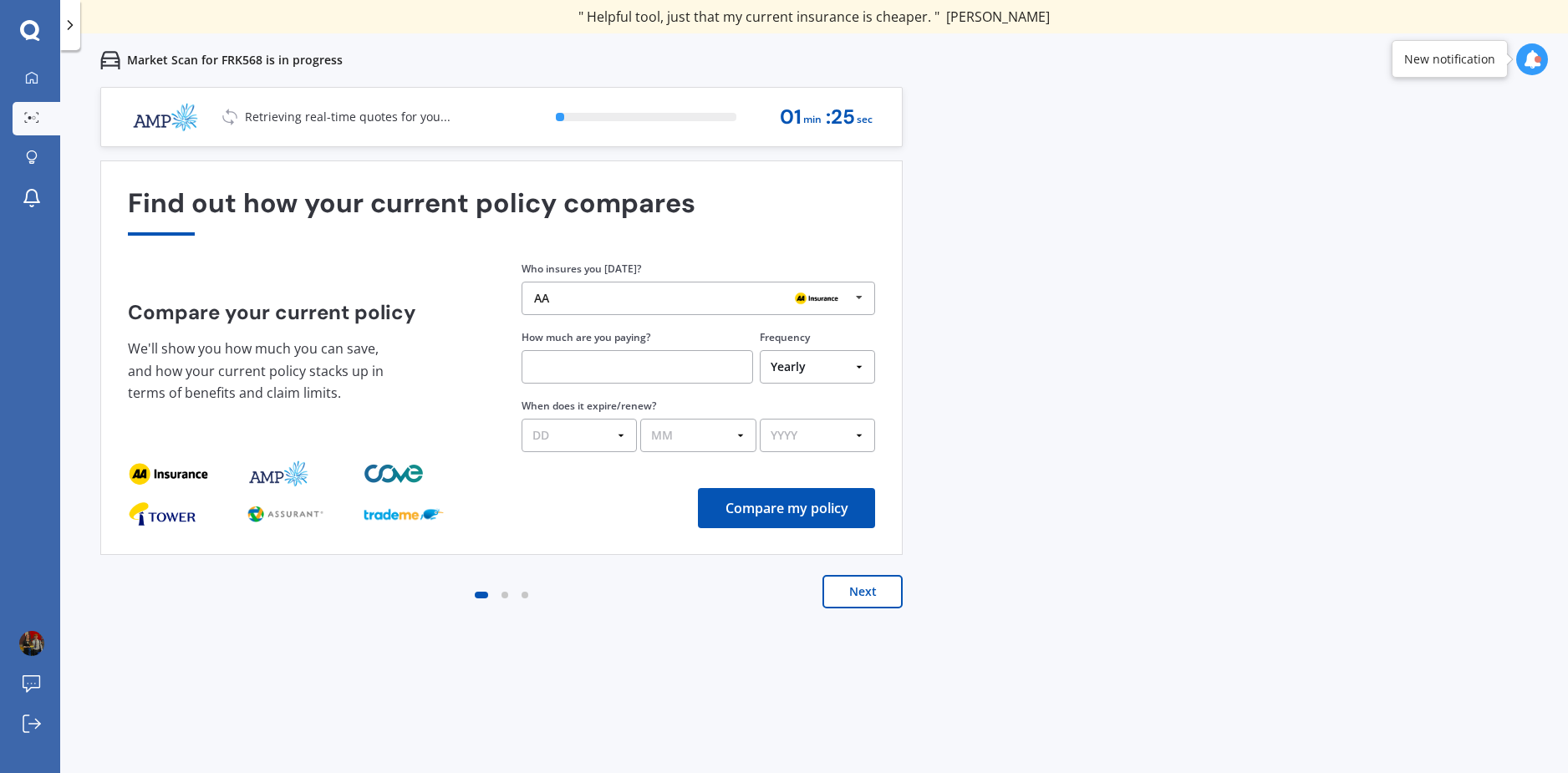
click at [841, 582] on button "Next" at bounding box center [863, 591] width 80 height 34
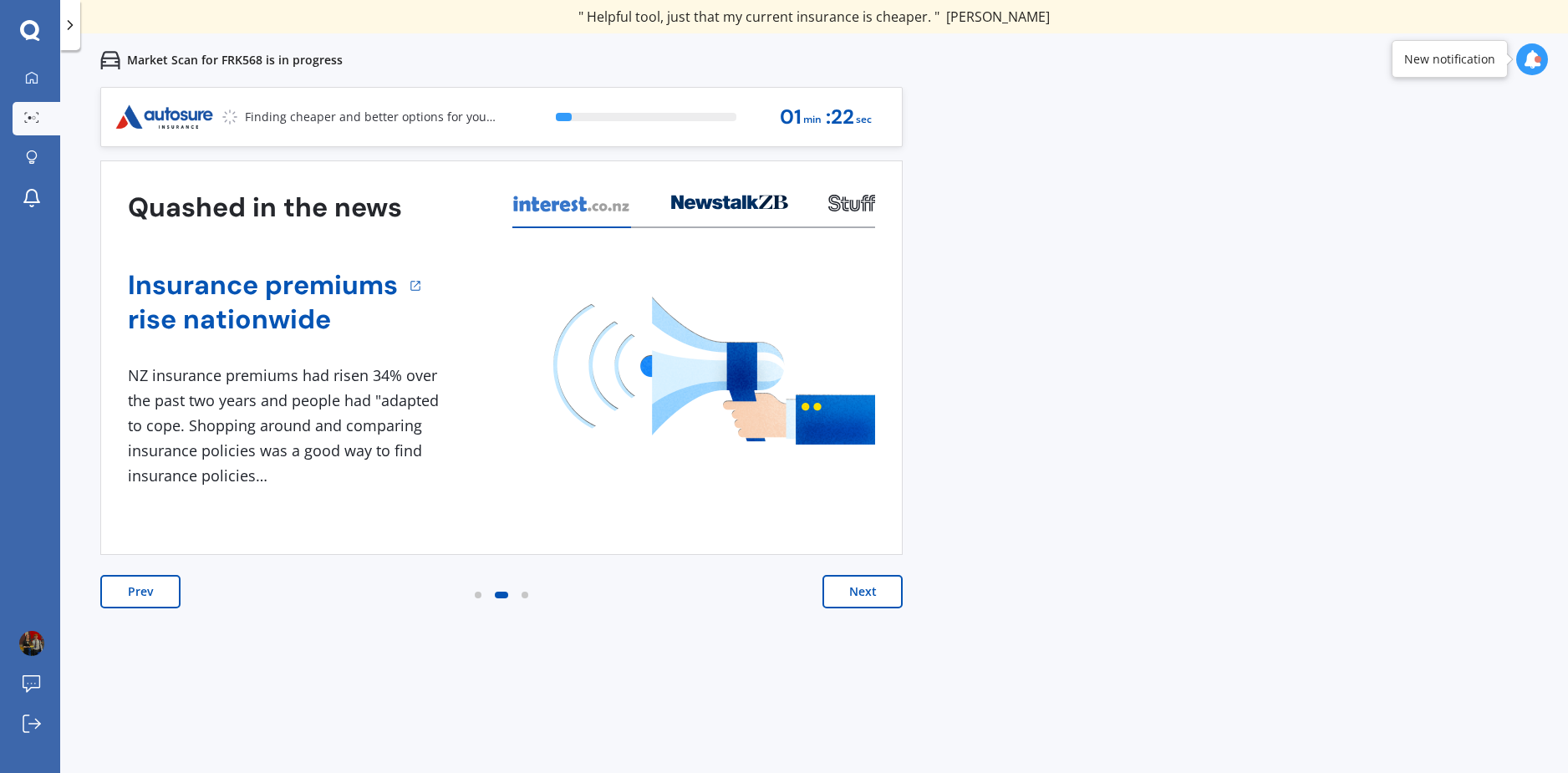
click at [843, 582] on button "Next" at bounding box center [863, 591] width 80 height 34
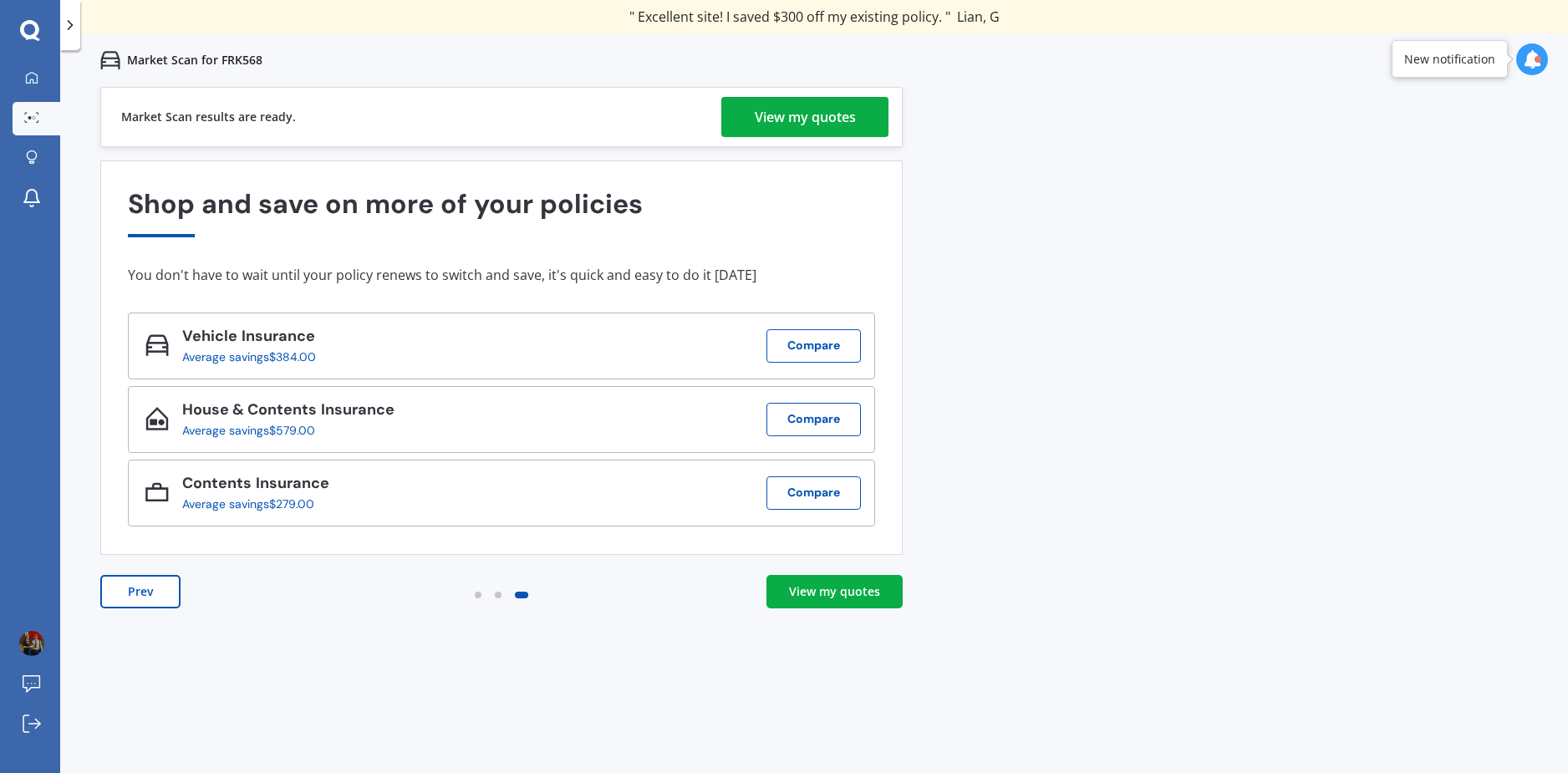
click at [778, 117] on div "View my quotes" at bounding box center [805, 116] width 102 height 40
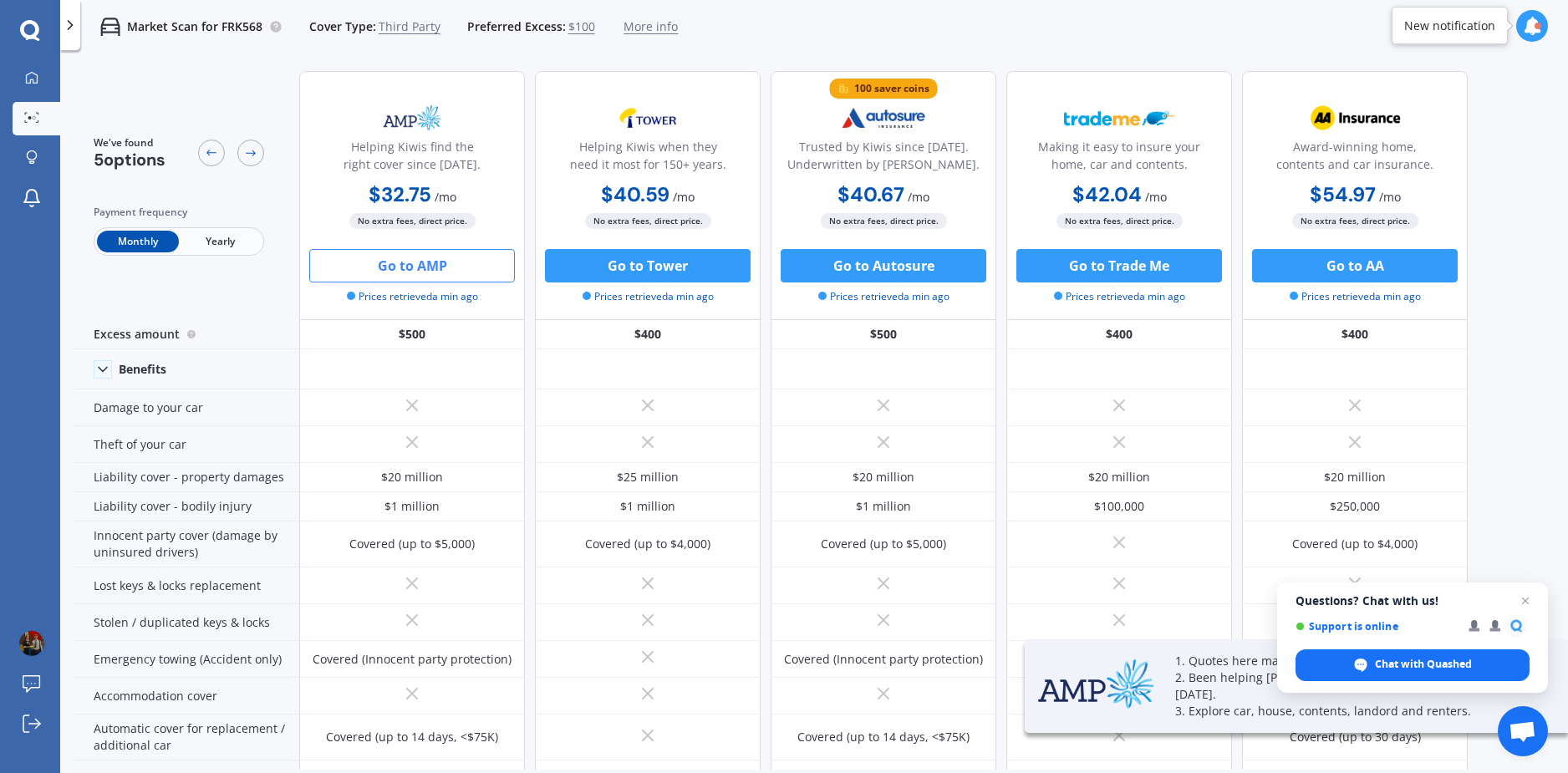
click at [434, 267] on button "Go to AMP" at bounding box center [412, 265] width 206 height 34
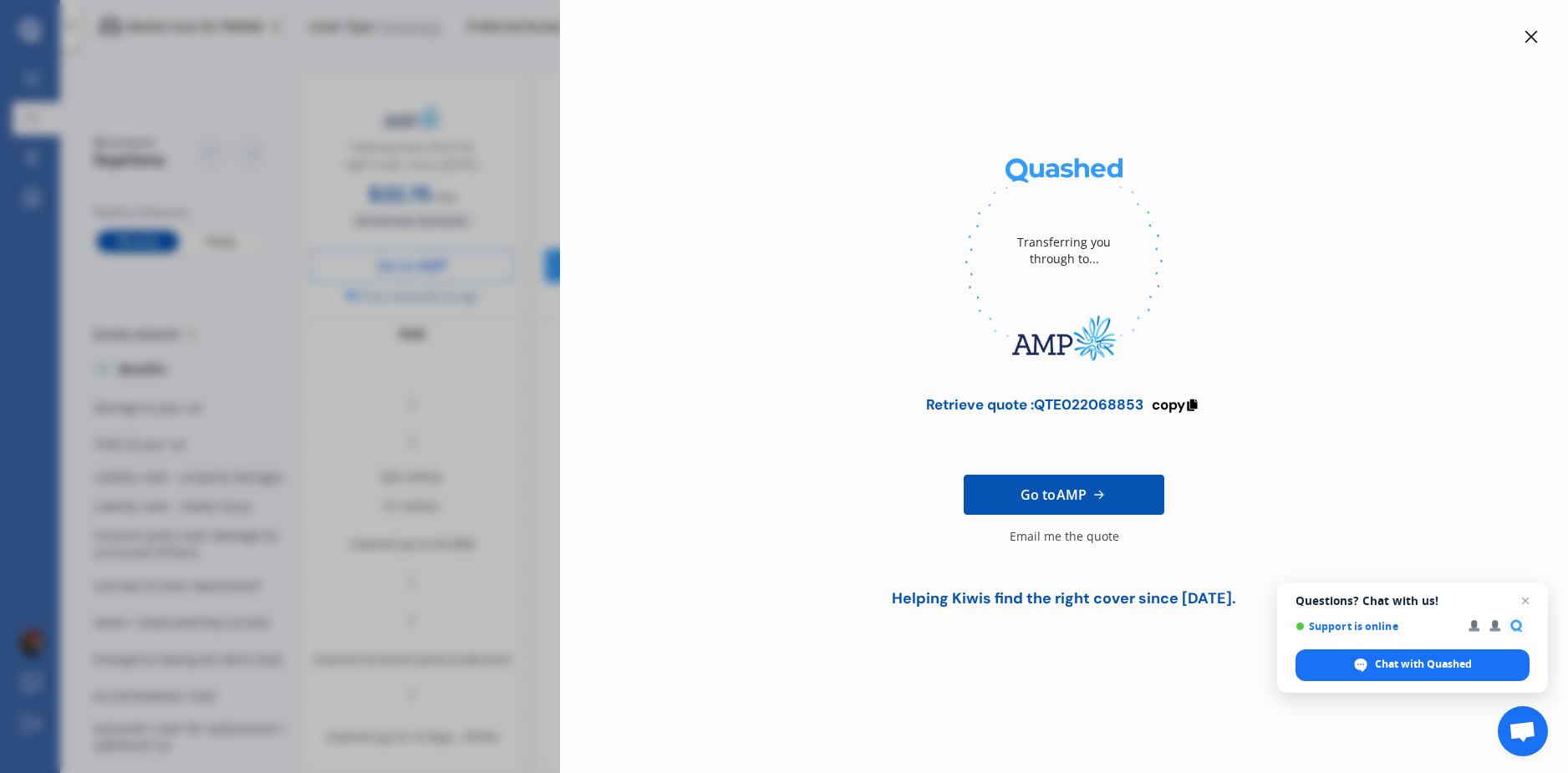
click at [385, 362] on div "Transferring you through to... Retrieve quote : QTE022068853 copy Go to AMP Ema…" at bounding box center [784, 386] width 1568 height 773
click at [1529, 42] on icon at bounding box center [1531, 36] width 13 height 13
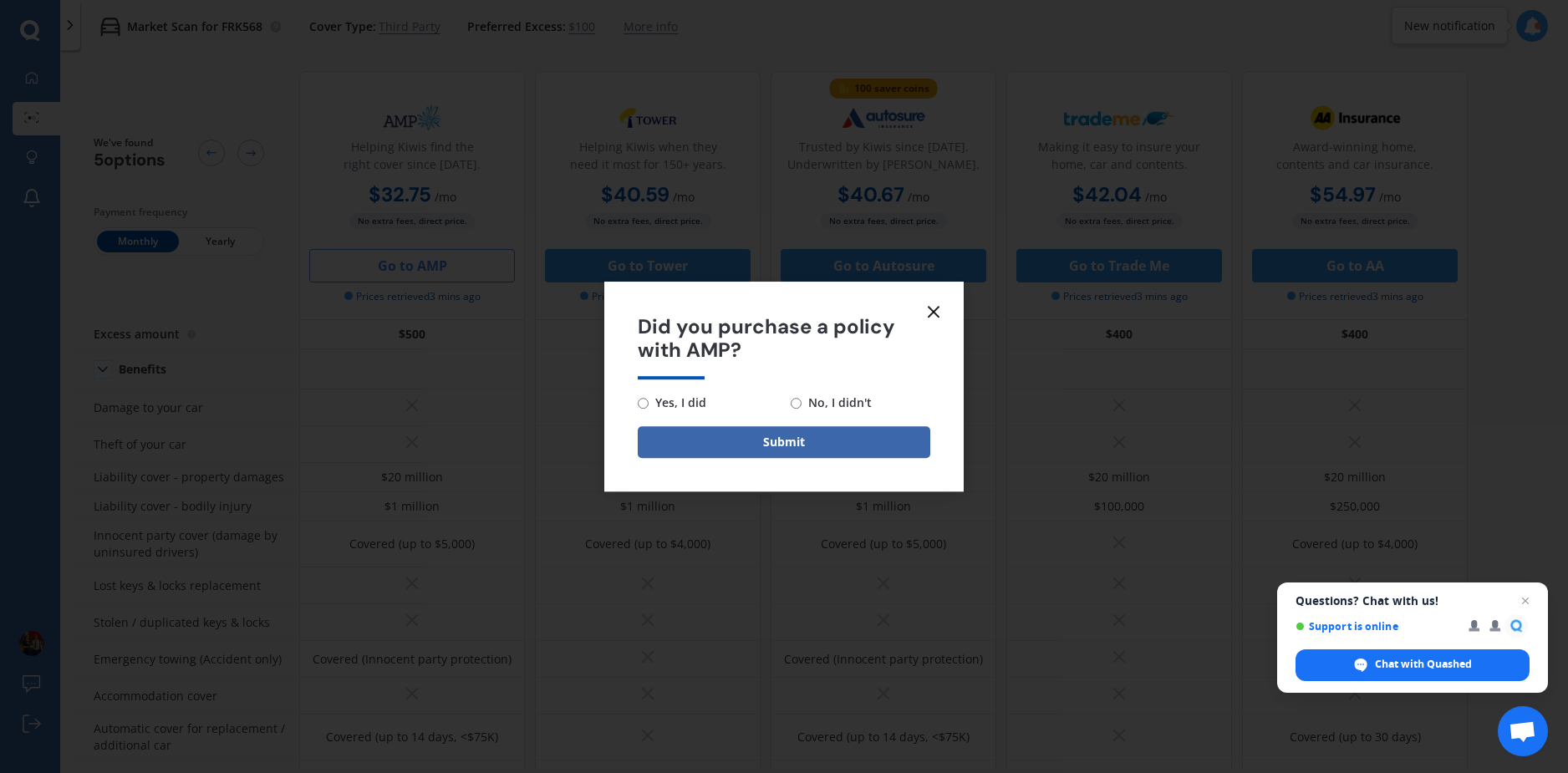
click at [937, 311] on icon at bounding box center [934, 312] width 20 height 20
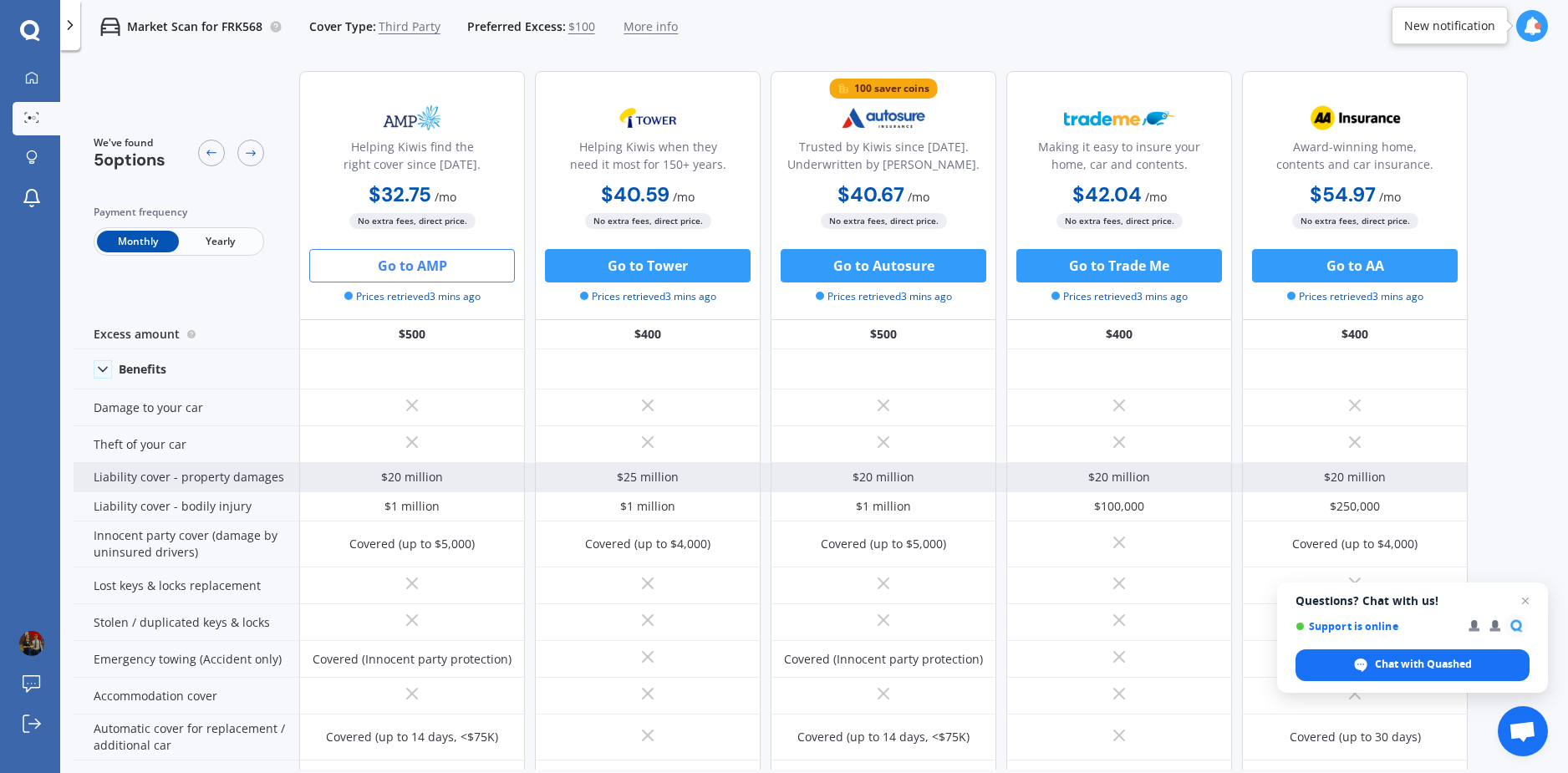
drag, startPoint x: 927, startPoint y: 477, endPoint x: 919, endPoint y: 472, distance: 9.4
click at [922, 478] on div "$20 million" at bounding box center [883, 477] width 225 height 29
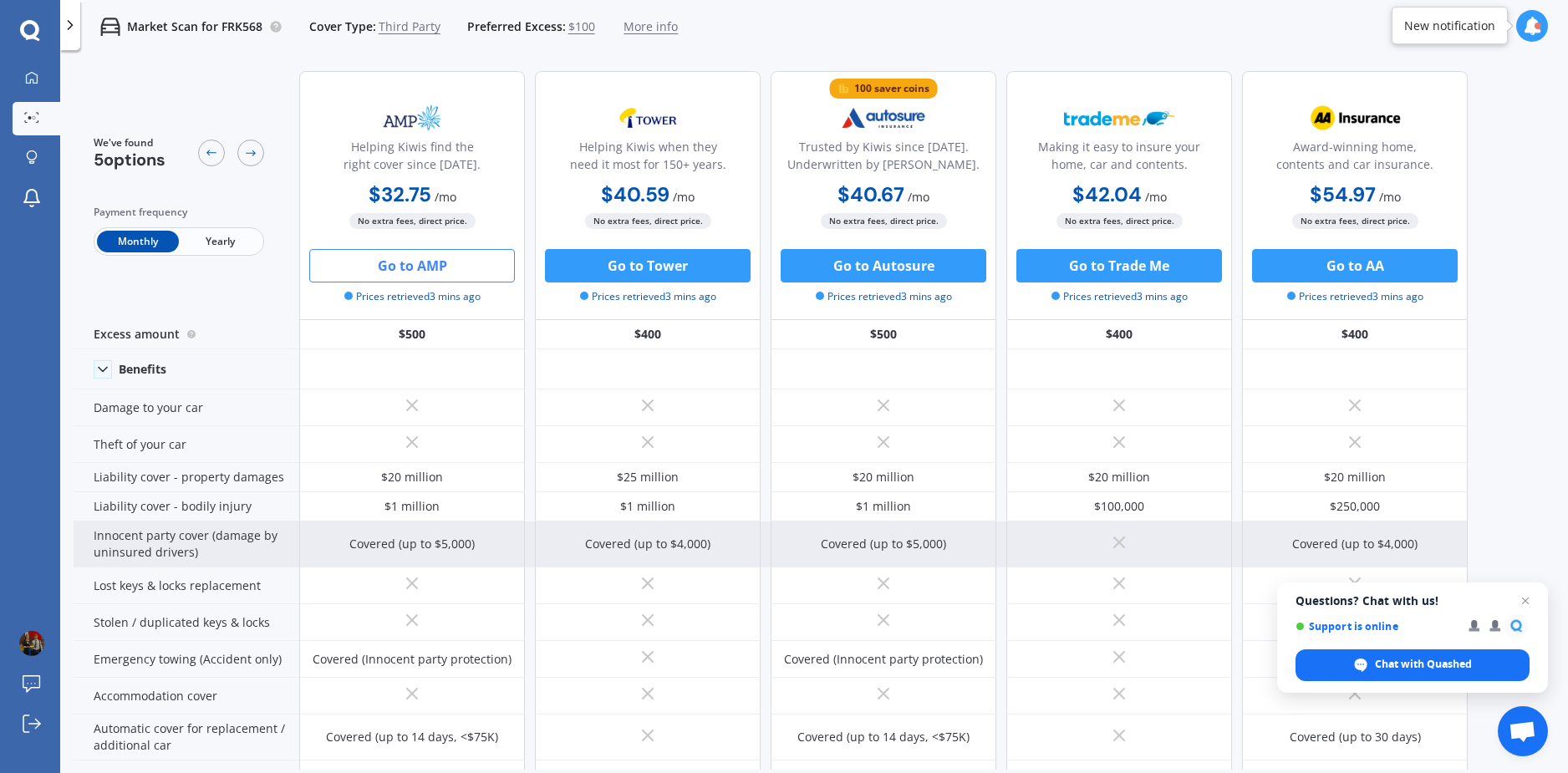
drag, startPoint x: 965, startPoint y: 544, endPoint x: 946, endPoint y: 538, distance: 19.9
click at [946, 538] on div "Covered (up to $5,000)" at bounding box center [883, 544] width 225 height 46
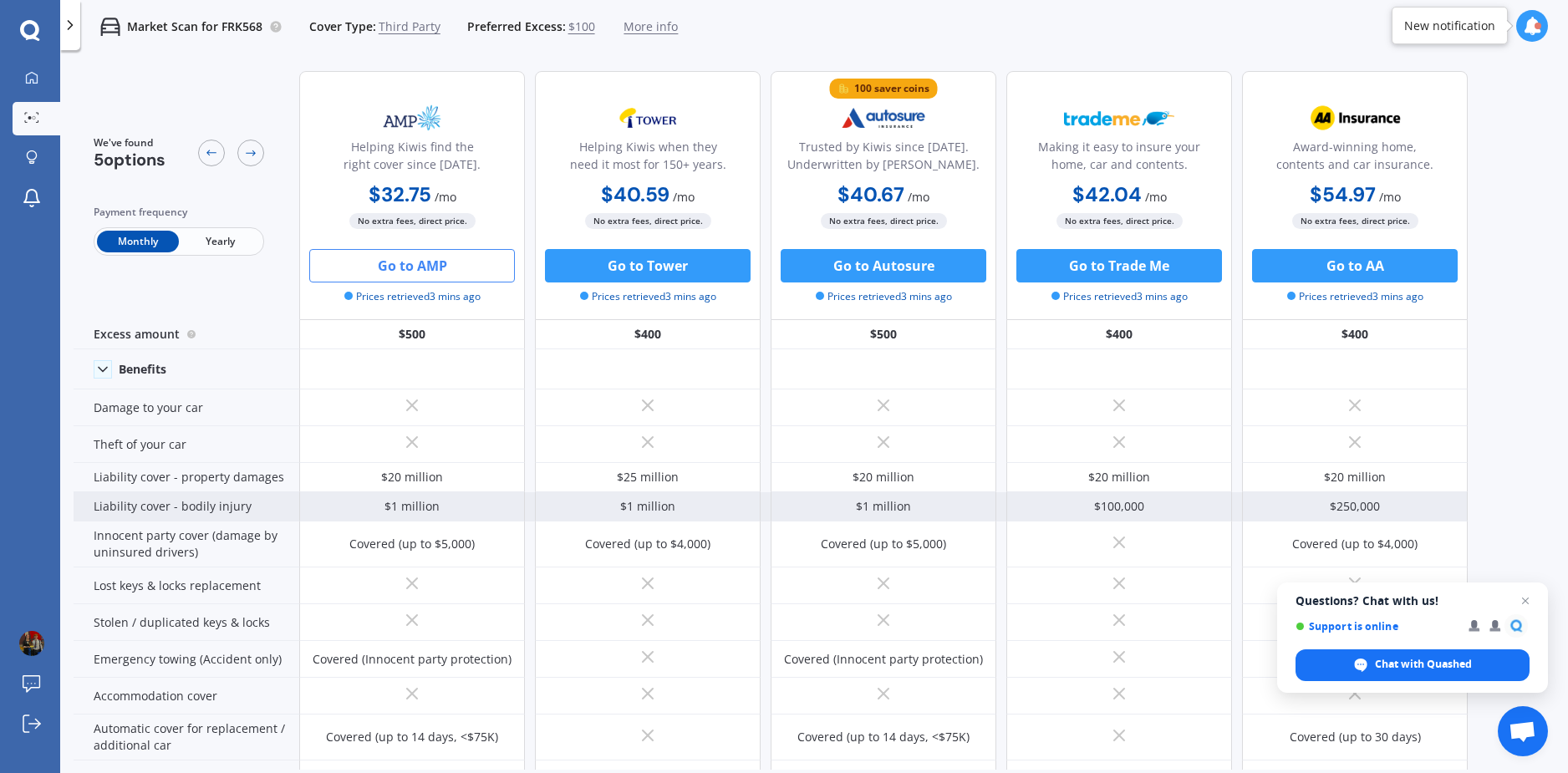
drag, startPoint x: 463, startPoint y: 513, endPoint x: 504, endPoint y: 503, distance: 42.2
click at [504, 503] on div "$1 million" at bounding box center [412, 506] width 225 height 29
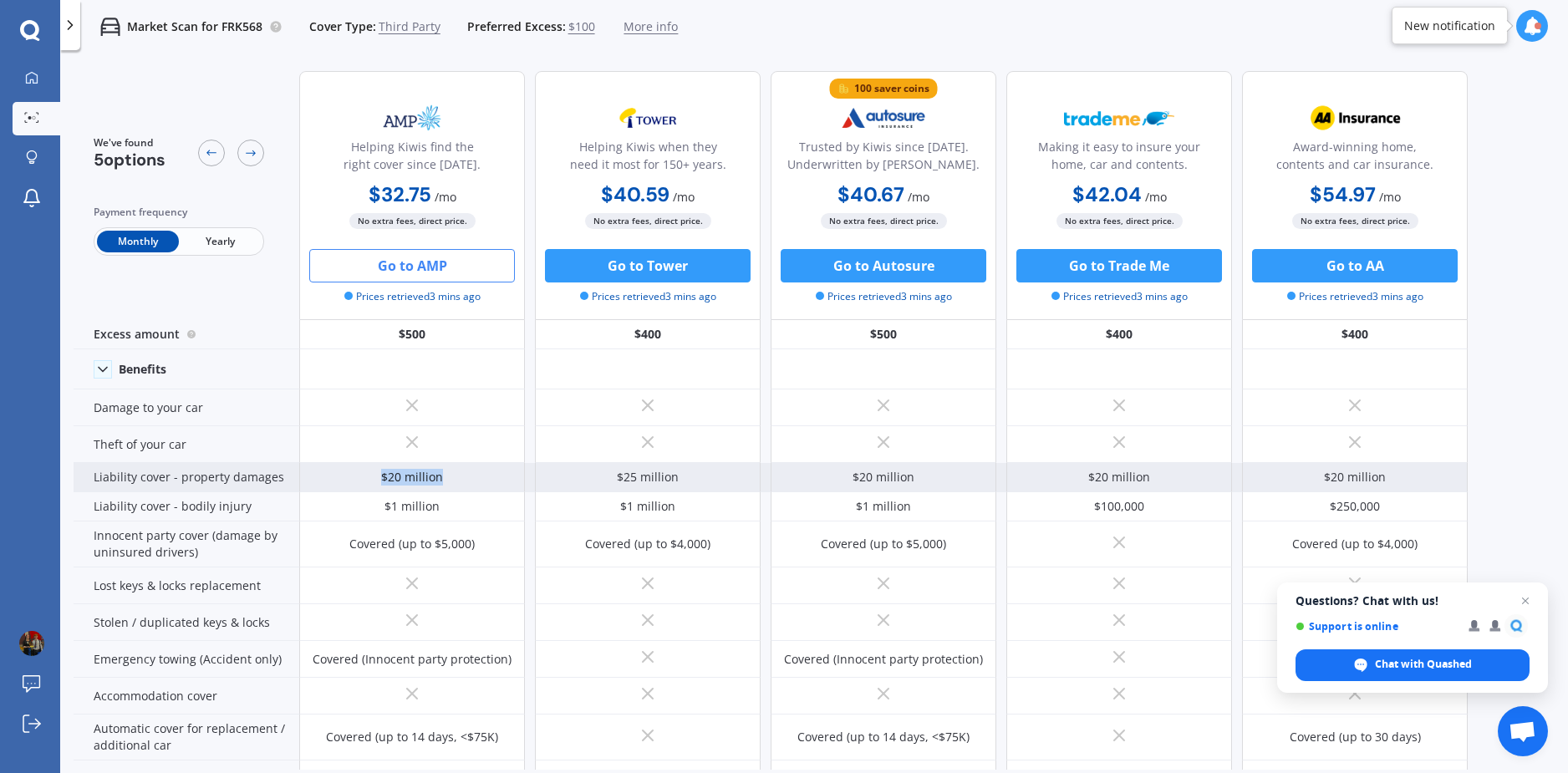
drag, startPoint x: 445, startPoint y: 476, endPoint x: 379, endPoint y: 468, distance: 66.5
click at [379, 468] on div "$20 million" at bounding box center [412, 477] width 225 height 29
click at [447, 478] on div "$20 million" at bounding box center [412, 477] width 225 height 29
drag, startPoint x: 445, startPoint y: 478, endPoint x: 460, endPoint y: 482, distance: 15.5
click at [459, 481] on div "$20 million" at bounding box center [412, 477] width 225 height 29
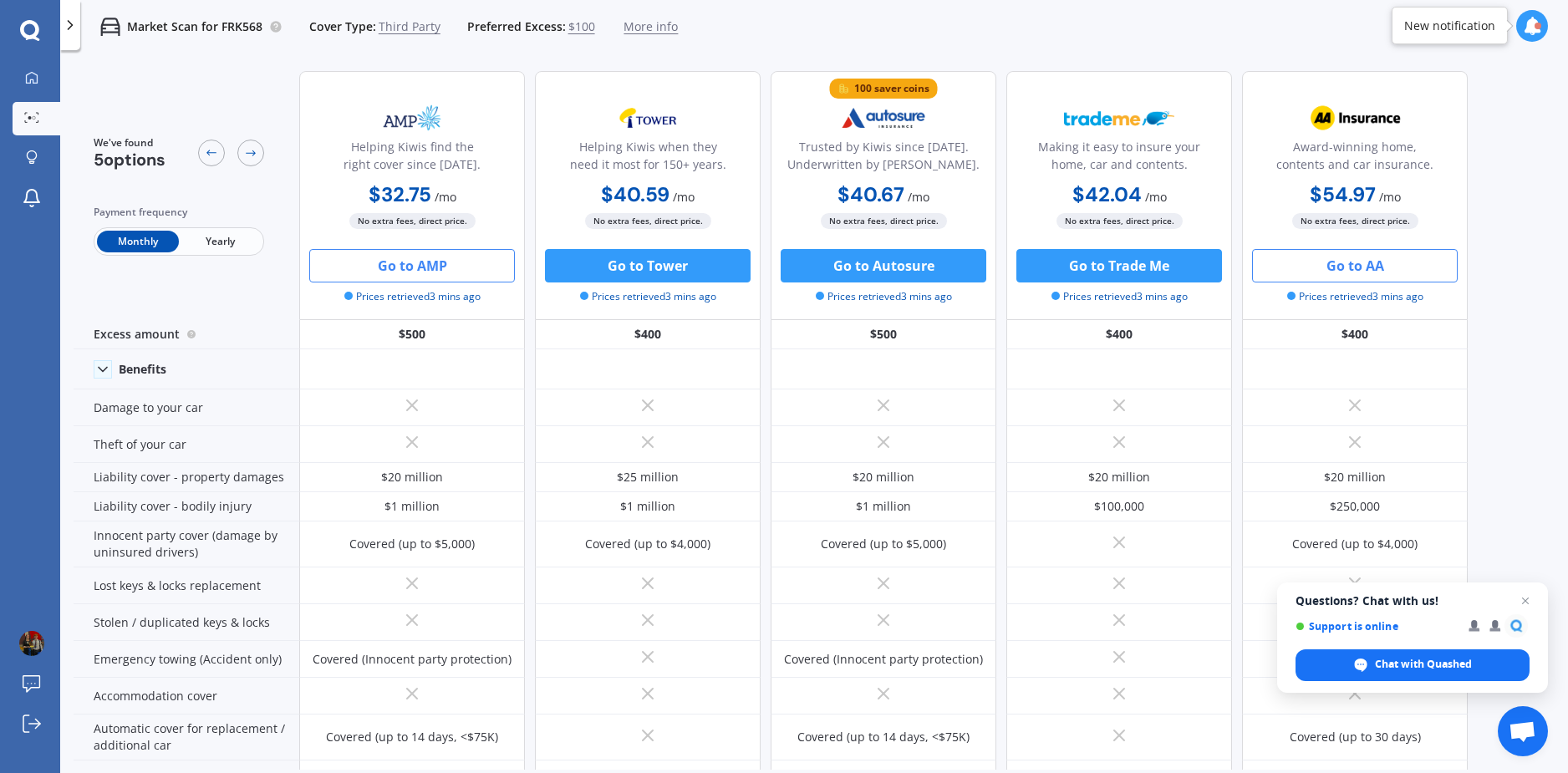
click at [1378, 264] on button "Go to AA" at bounding box center [1355, 265] width 206 height 34
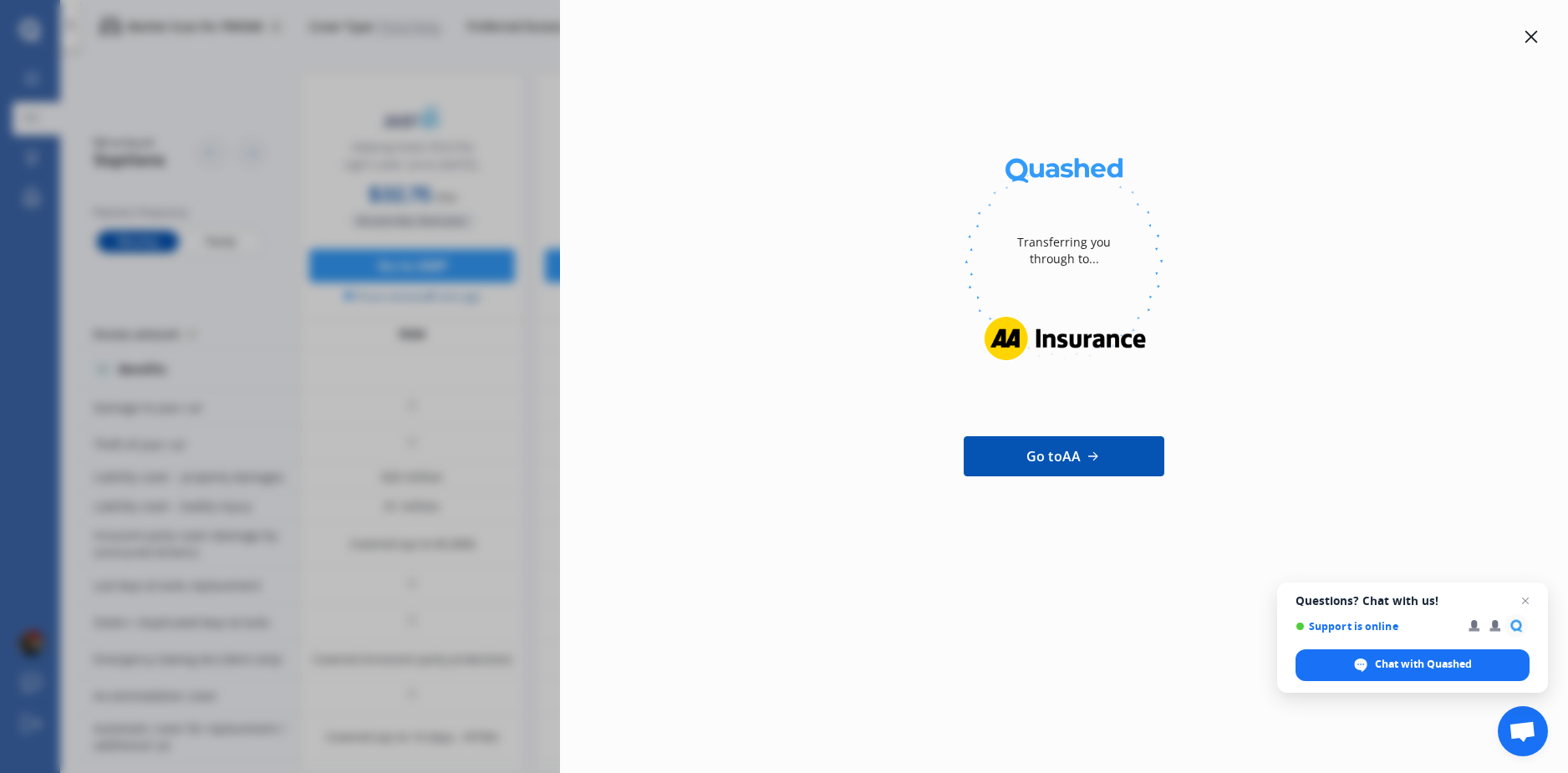
click at [1519, 36] on div at bounding box center [1064, 37] width 954 height 20
click at [1530, 34] on icon at bounding box center [1531, 36] width 13 height 13
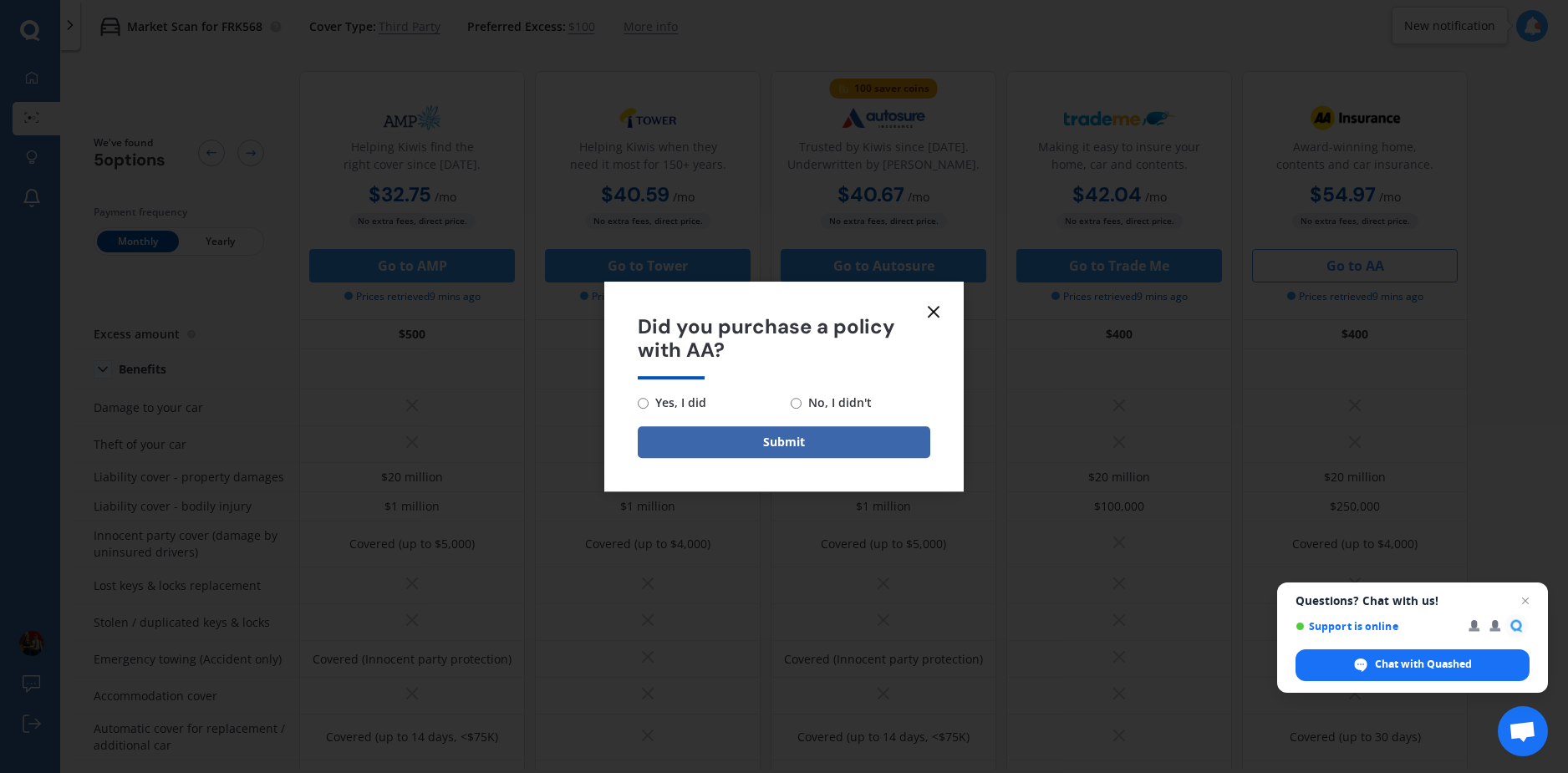
click at [943, 311] on icon at bounding box center [934, 312] width 20 height 20
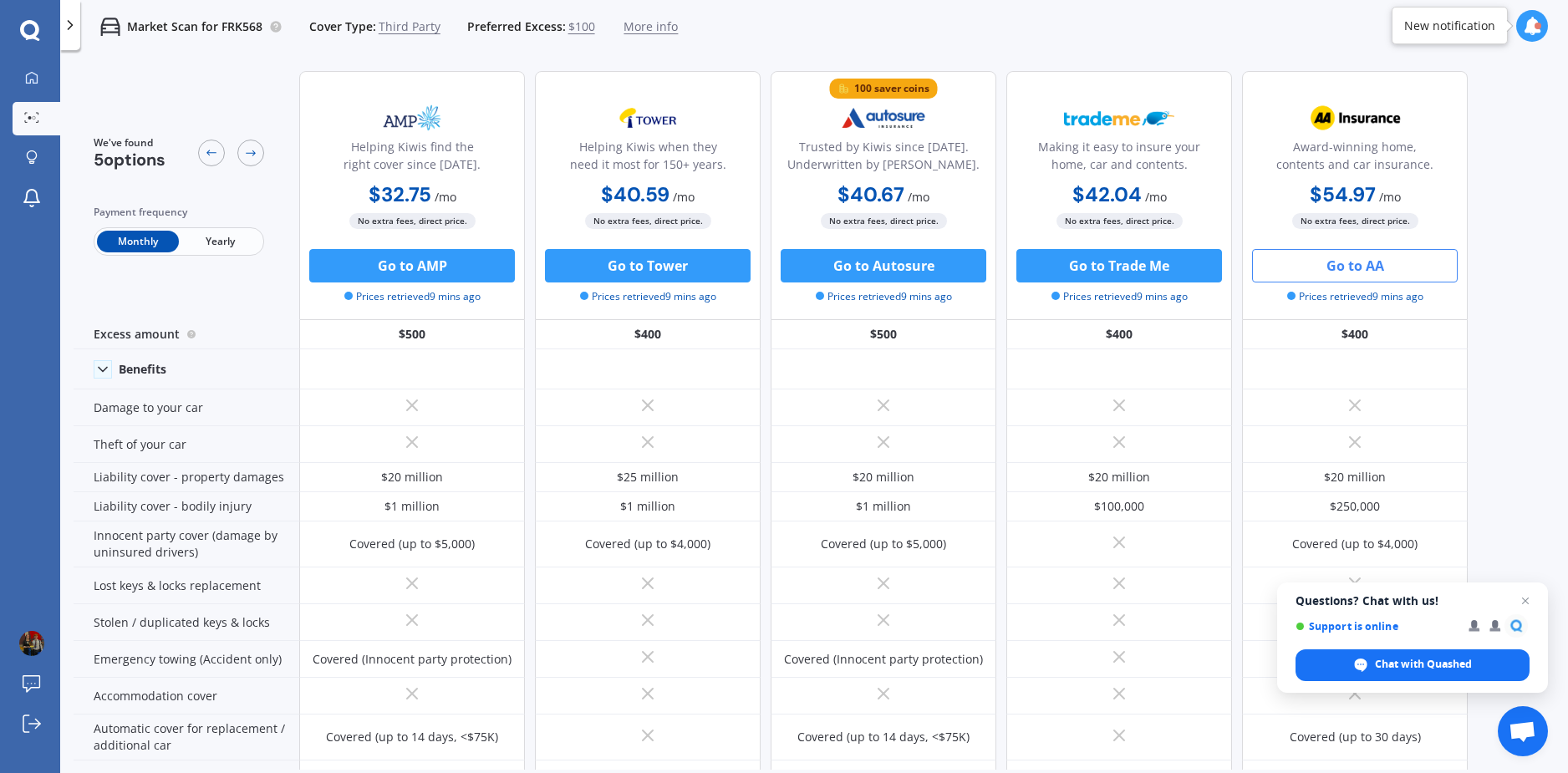
click at [1529, 36] on div at bounding box center [1532, 26] width 32 height 32
click at [1373, 33] on div "Market Scan for FRK568 Cover Type: Third Party Preferred Excess: $100 More info…" at bounding box center [814, 26] width 1507 height 53
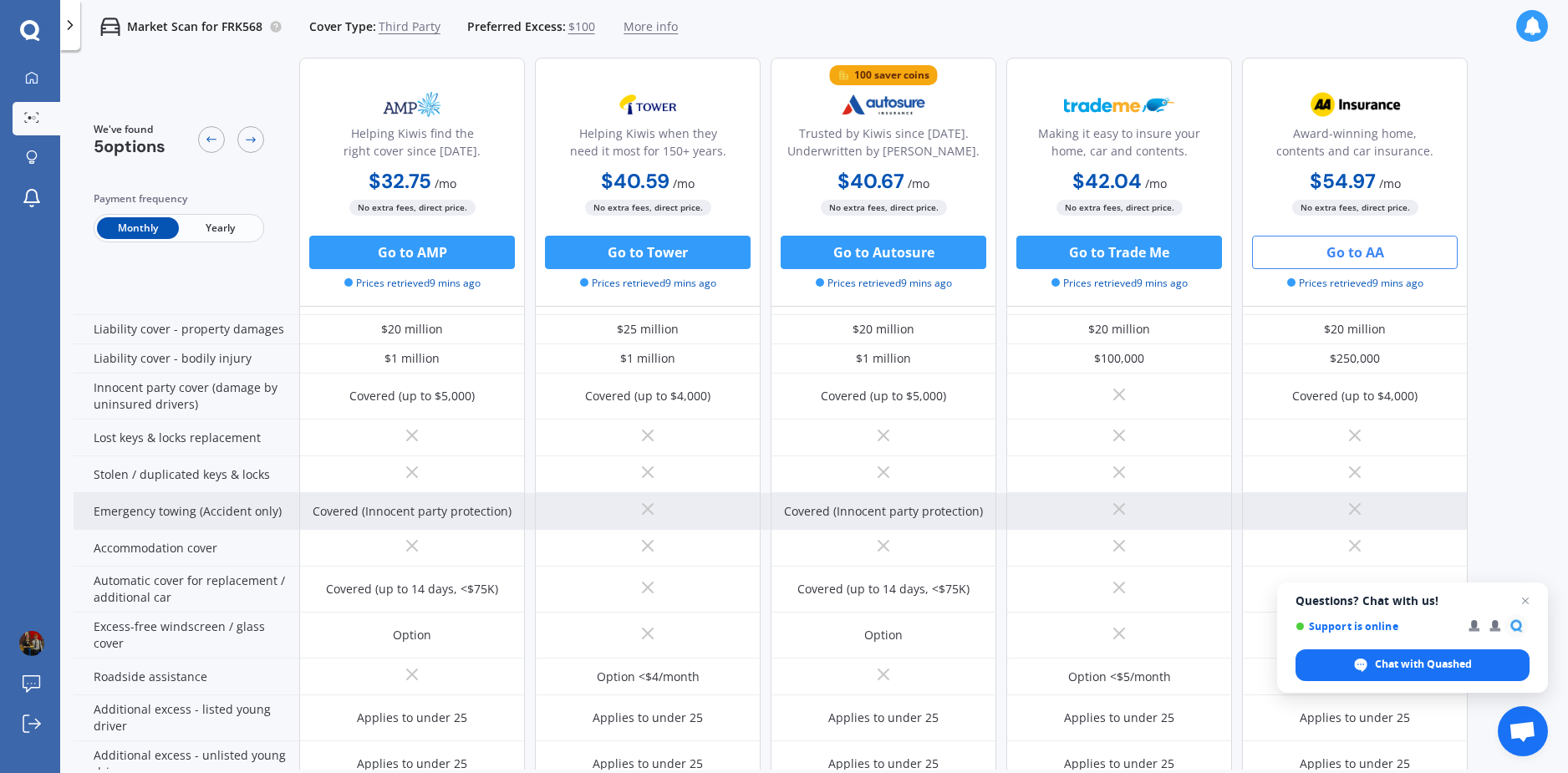
scroll to position [318, 0]
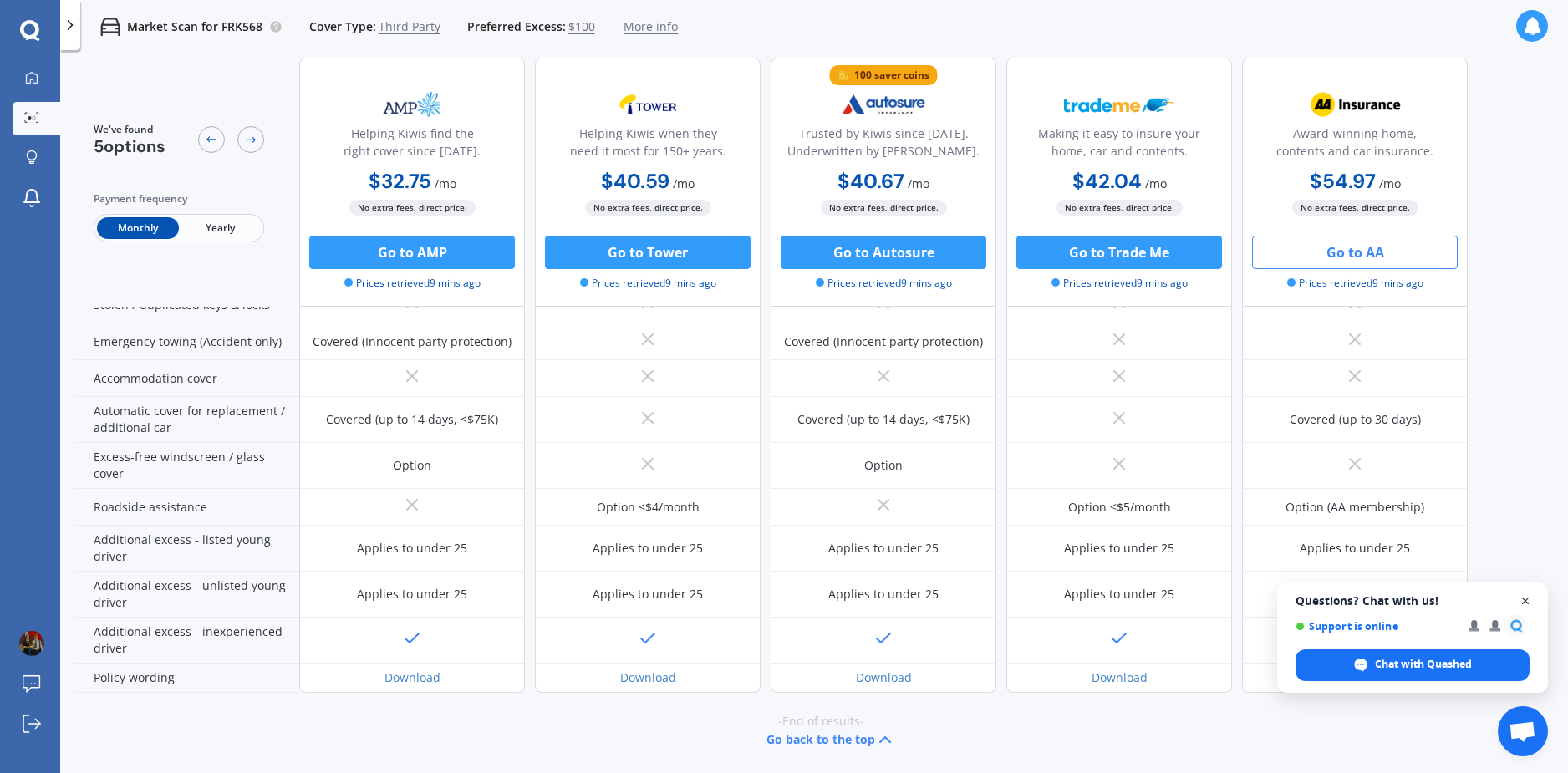
click at [1533, 597] on span "Open chat" at bounding box center [1525, 601] width 20 height 20
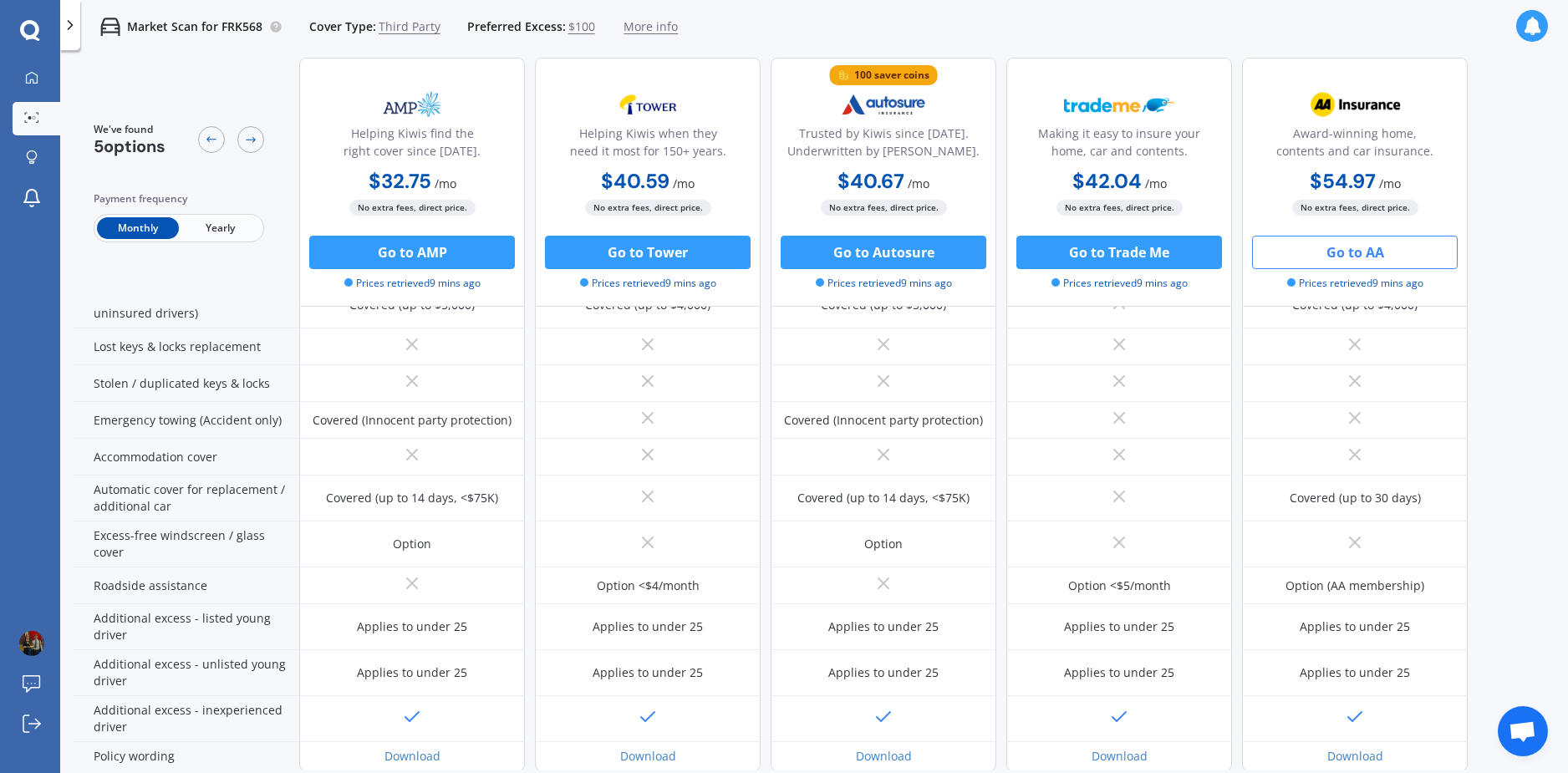
scroll to position [0, 0]
